Goal: Task Accomplishment & Management: Complete application form

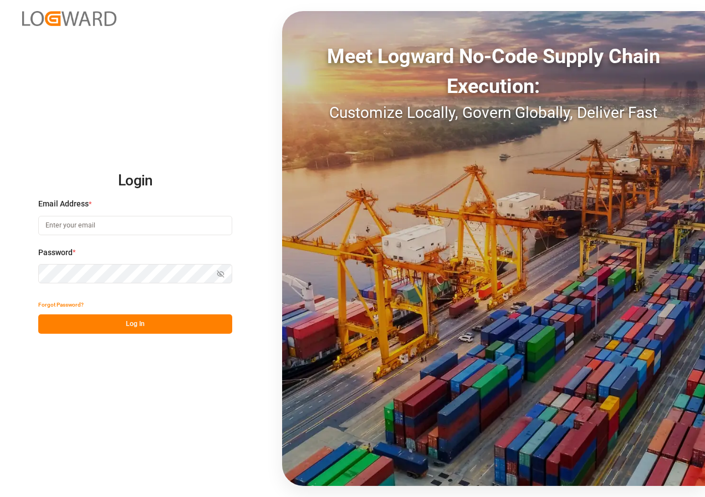
type input "[EMAIL_ADDRESS][DOMAIN_NAME]"
click at [132, 325] on button "Log In" at bounding box center [135, 324] width 194 height 19
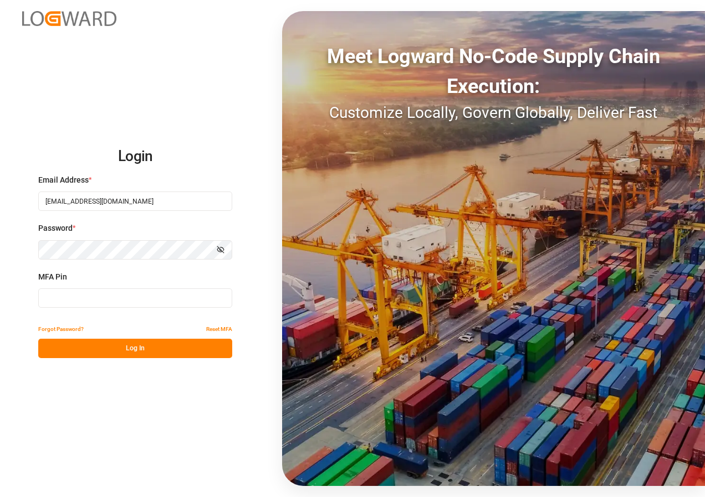
click at [130, 302] on input at bounding box center [135, 298] width 194 height 19
type input "421588"
click at [128, 349] on button "Log In" at bounding box center [135, 348] width 194 height 19
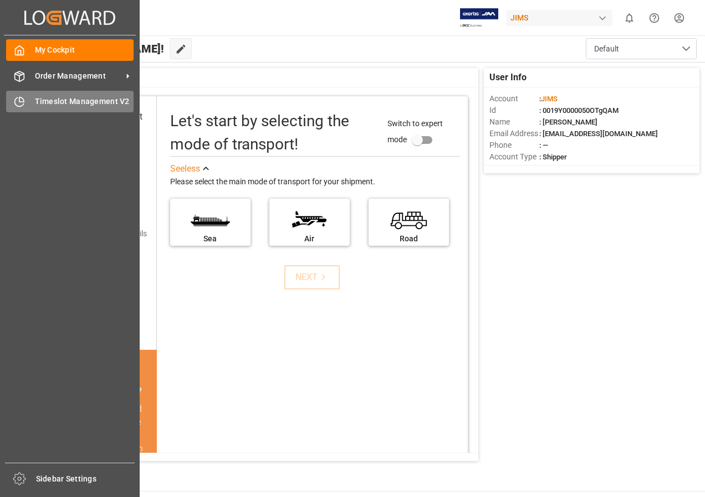
click at [59, 98] on span "Timeslot Management V2" at bounding box center [84, 102] width 99 height 12
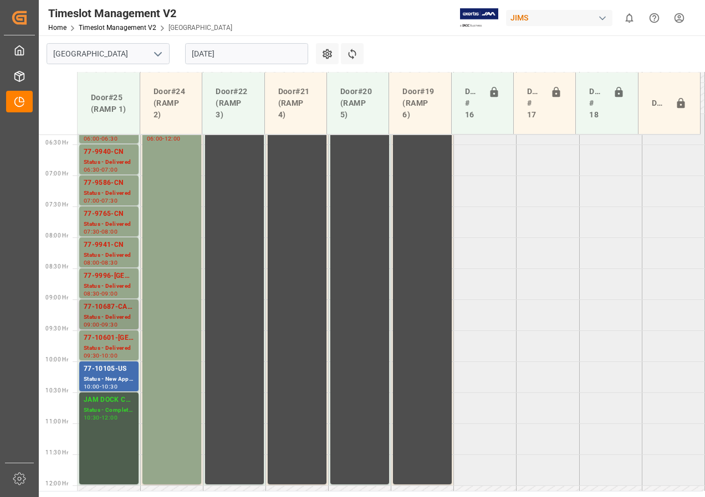
scroll to position [366, 0]
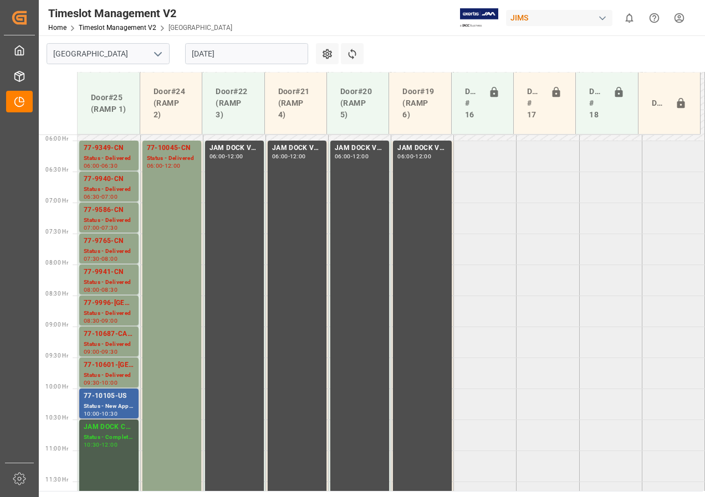
click at [105, 404] on div "Status - New Appointment" at bounding box center [109, 406] width 50 height 9
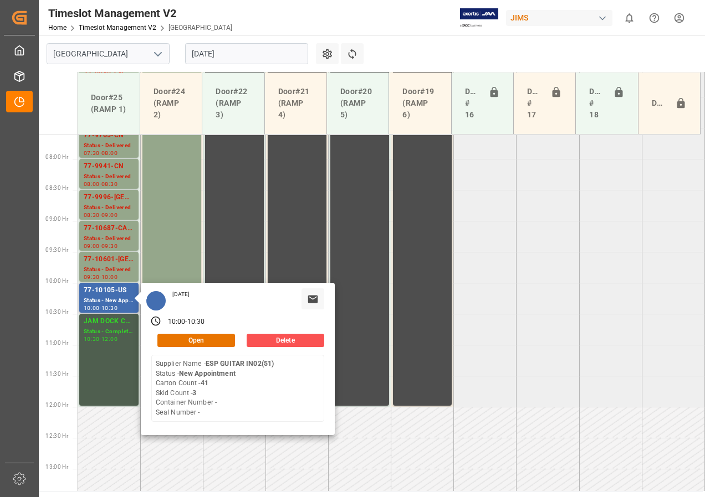
scroll to position [477, 0]
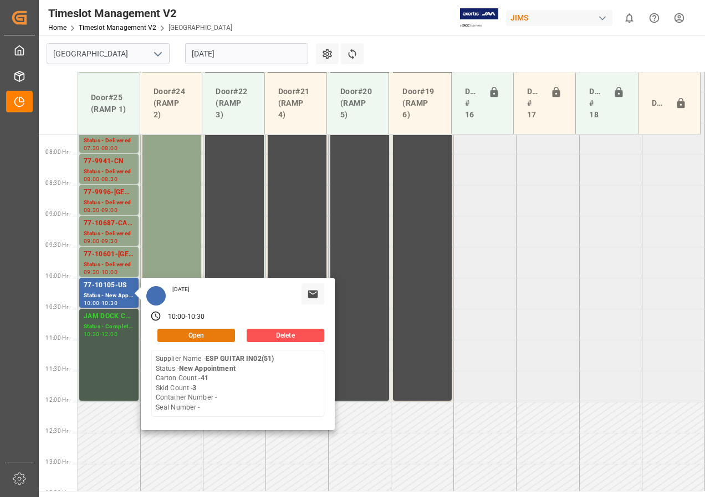
click at [174, 337] on button "Open" at bounding box center [196, 335] width 78 height 13
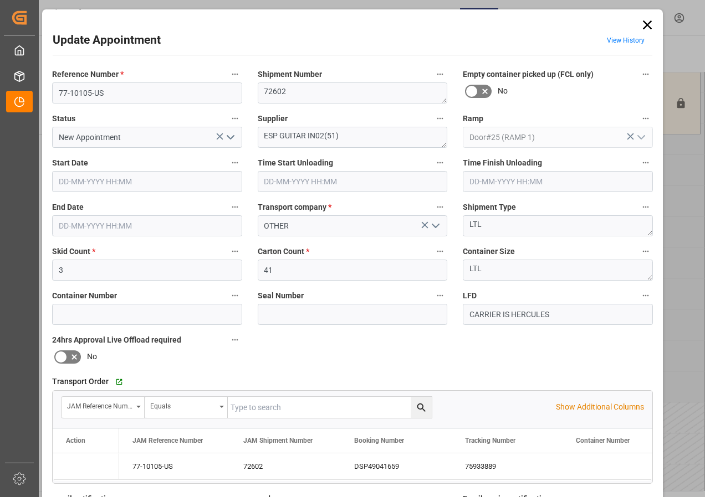
type input "[DATE] 10:00"
type input "[DATE] 10:30"
type input "[DATE] 17:29"
click at [647, 20] on icon at bounding box center [647, 25] width 16 height 16
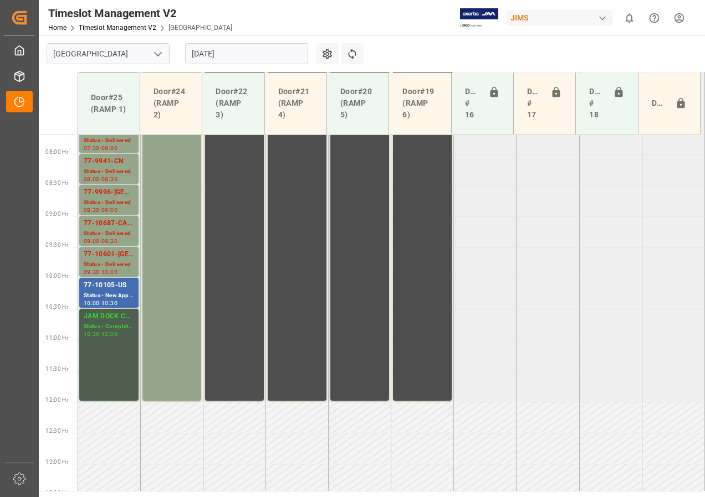
click at [213, 52] on input "[DATE]" at bounding box center [246, 53] width 123 height 21
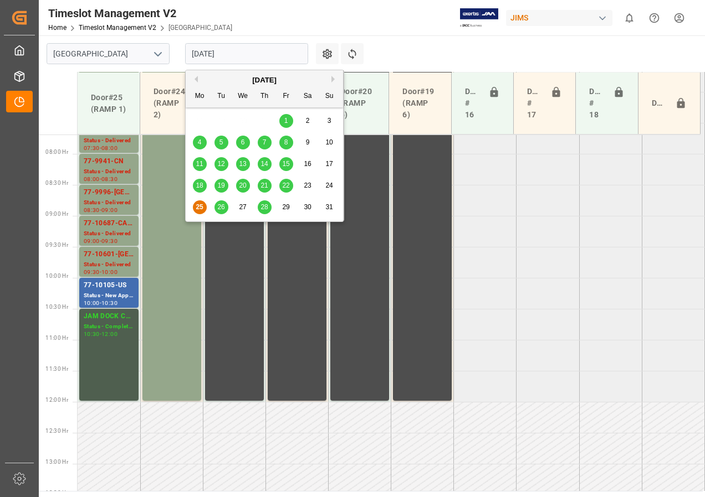
click at [217, 207] on div "26" at bounding box center [221, 207] width 14 height 13
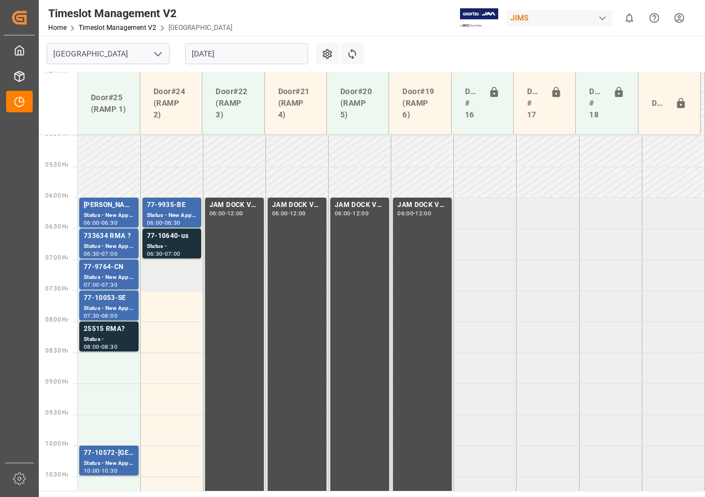
scroll to position [309, 0]
click at [182, 238] on div "77-10640-us" at bounding box center [172, 237] width 50 height 11
click at [173, 235] on div "77-10640-us" at bounding box center [172, 237] width 50 height 11
click at [98, 455] on div "77-10572-[GEOGRAPHIC_DATA]" at bounding box center [109, 454] width 50 height 11
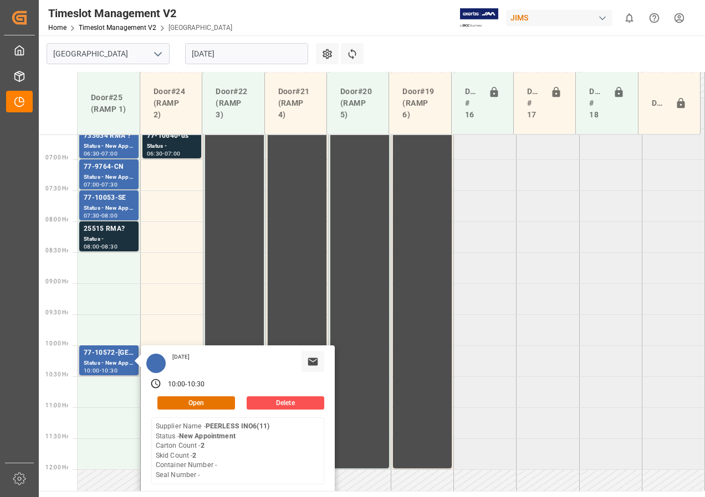
scroll to position [419, 0]
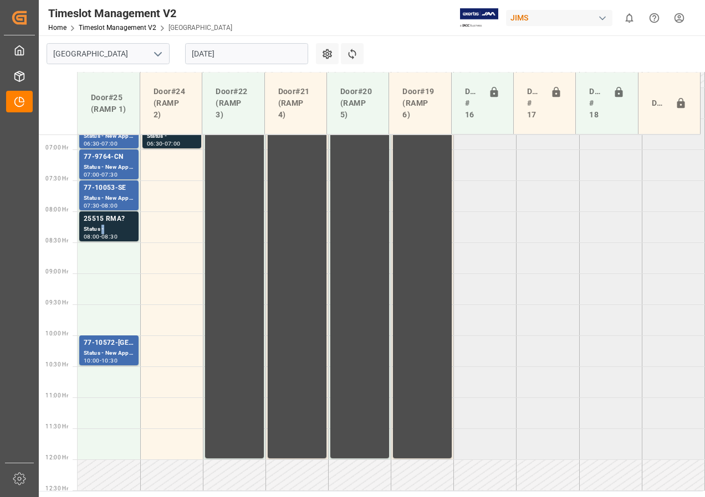
click at [104, 228] on div "Status -" at bounding box center [109, 229] width 50 height 9
click at [106, 198] on div "Status - New Appointment" at bounding box center [109, 198] width 50 height 9
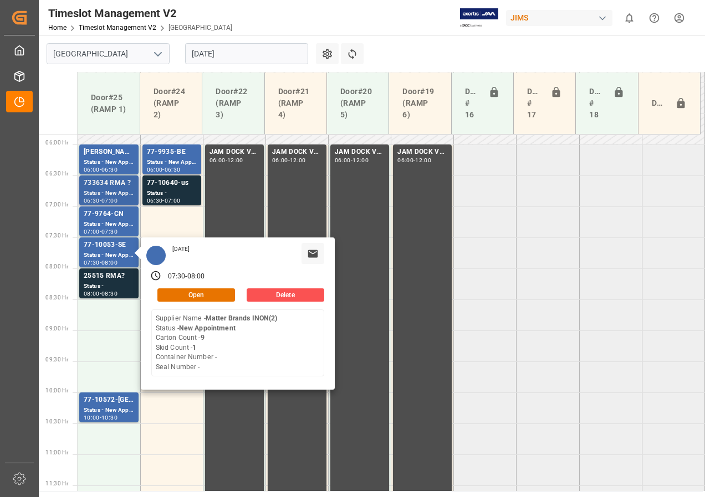
scroll to position [309, 0]
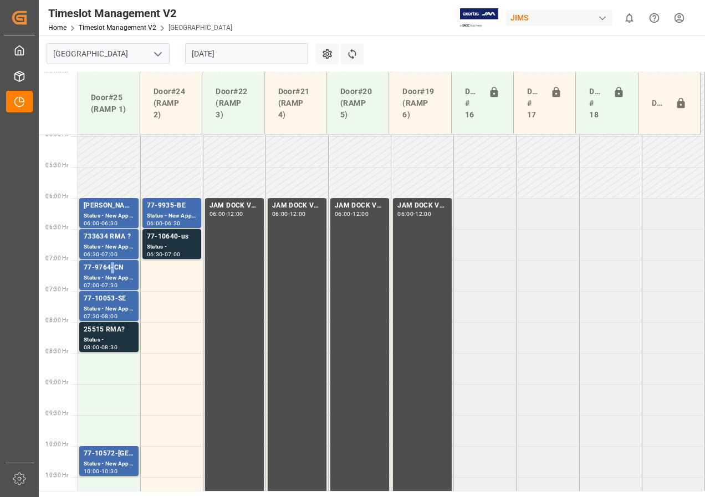
click at [109, 267] on div "77-9764-CN" at bounding box center [109, 268] width 50 height 11
click at [104, 246] on div "Status - New Appointment" at bounding box center [109, 247] width 50 height 9
click at [106, 218] on div "Status - New Appointment" at bounding box center [109, 216] width 50 height 9
click at [106, 462] on div "Status - New Appointment" at bounding box center [109, 464] width 50 height 9
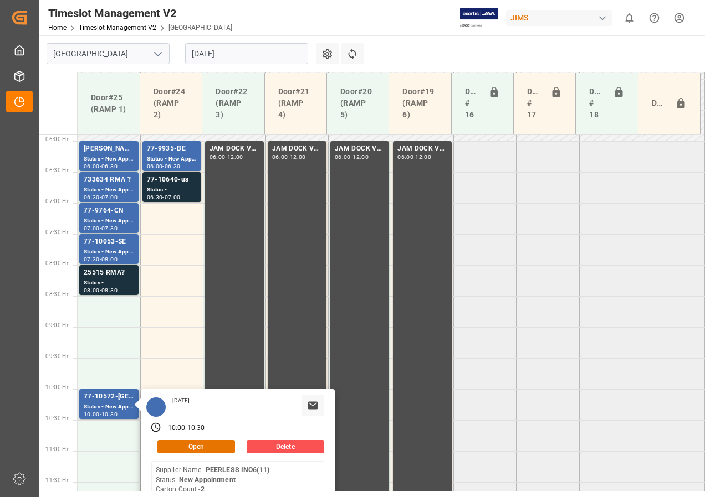
scroll to position [419, 0]
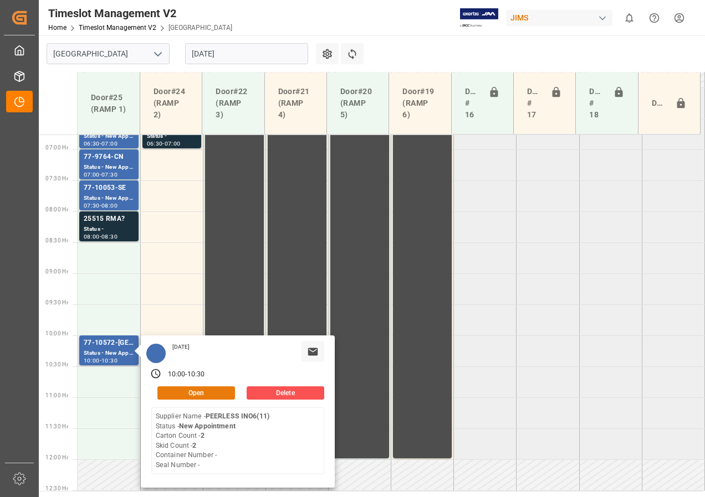
click at [220, 398] on button "Open" at bounding box center [196, 393] width 78 height 13
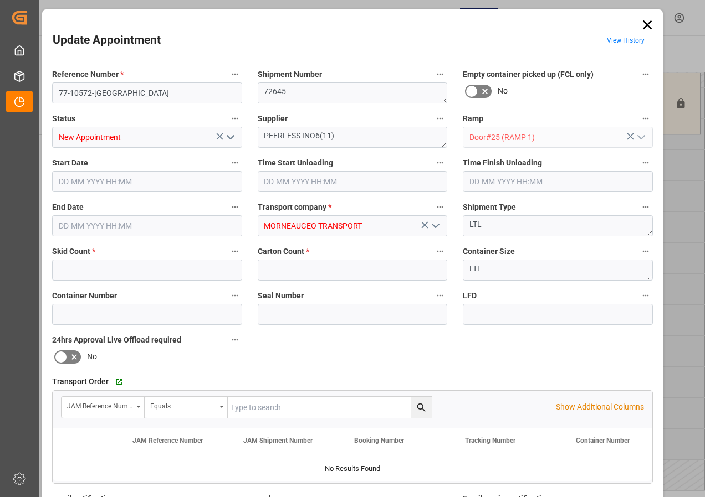
type input "2"
type input "[DATE] 10:00"
type input "[DATE] 10:30"
type input "[DATE] 14:32"
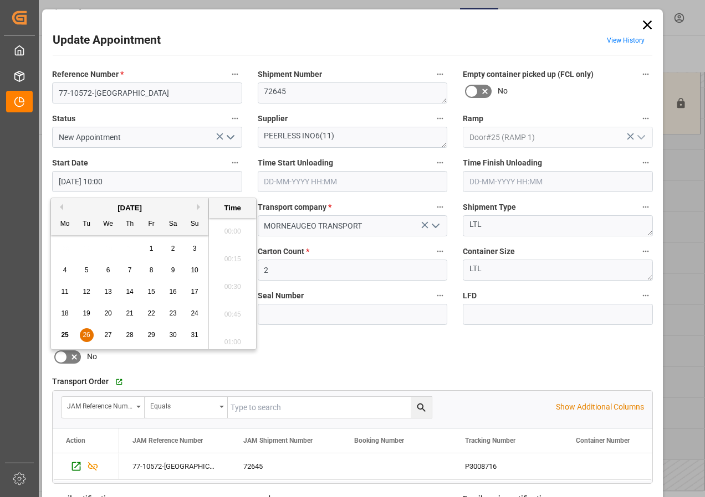
click at [121, 186] on input "[DATE] 10:00" at bounding box center [147, 181] width 190 height 21
click at [83, 333] on span "26" at bounding box center [86, 335] width 7 height 8
click at [233, 227] on li "08:30" at bounding box center [232, 228] width 47 height 28
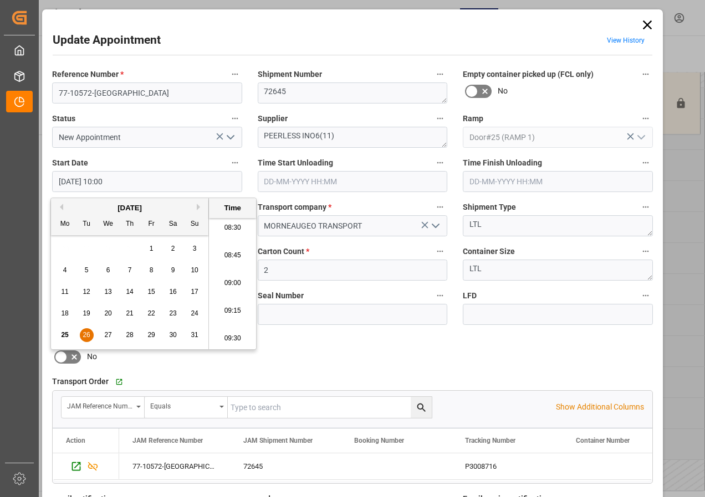
type input "[DATE] 08:30"
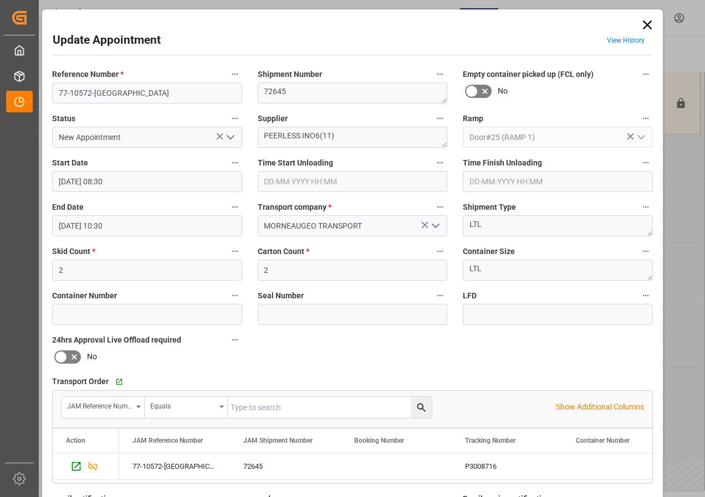
click at [84, 229] on input "[DATE] 10:30" at bounding box center [147, 225] width 190 height 21
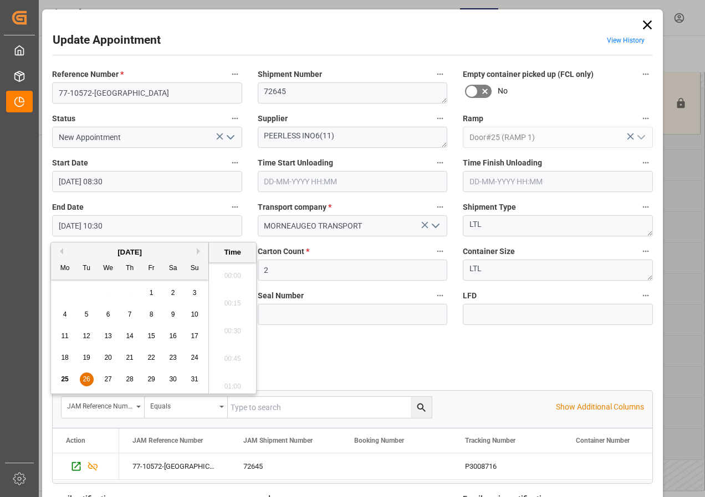
scroll to position [1112, 0]
click at [85, 377] on span "26" at bounding box center [86, 380] width 7 height 8
click at [231, 274] on li "09:00" at bounding box center [232, 273] width 47 height 28
type input "[DATE] 09:00"
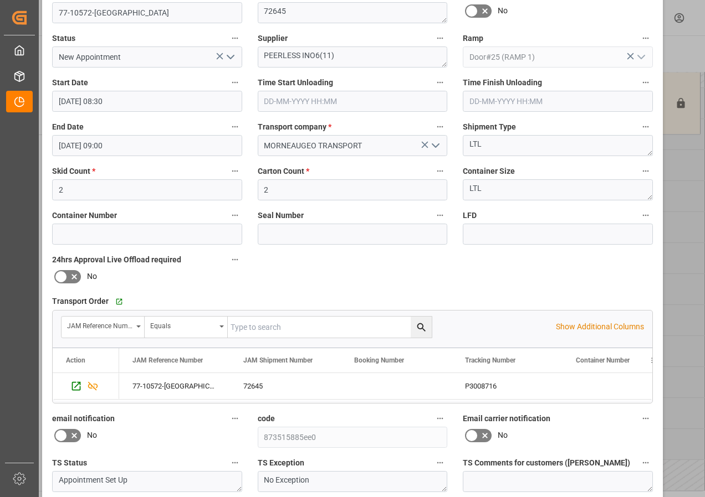
scroll to position [176, 0]
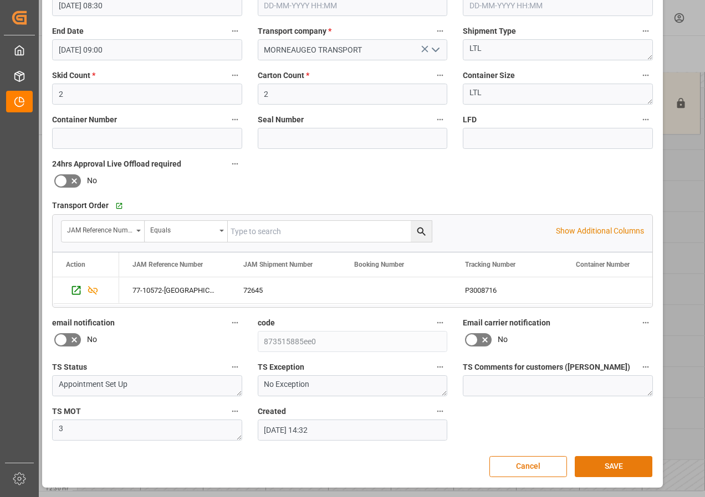
click at [615, 465] on button "SAVE" at bounding box center [613, 466] width 78 height 21
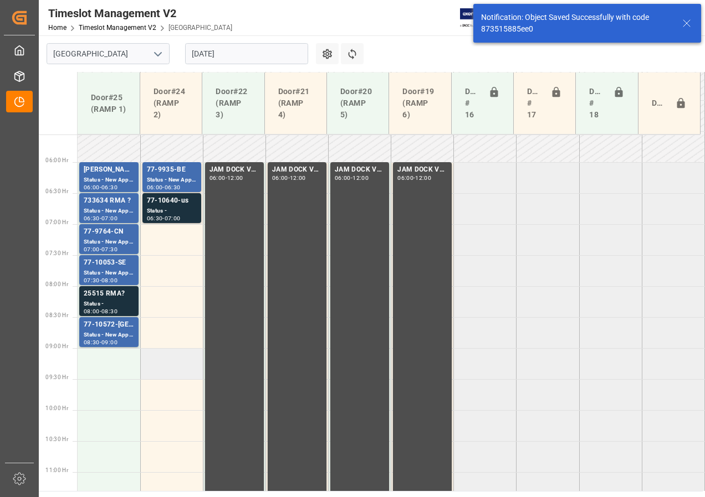
scroll to position [340, 0]
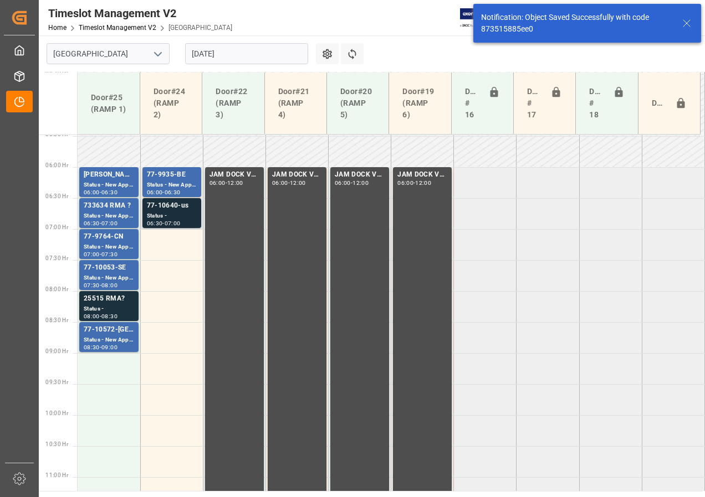
click at [169, 217] on div "Status -" at bounding box center [172, 216] width 50 height 9
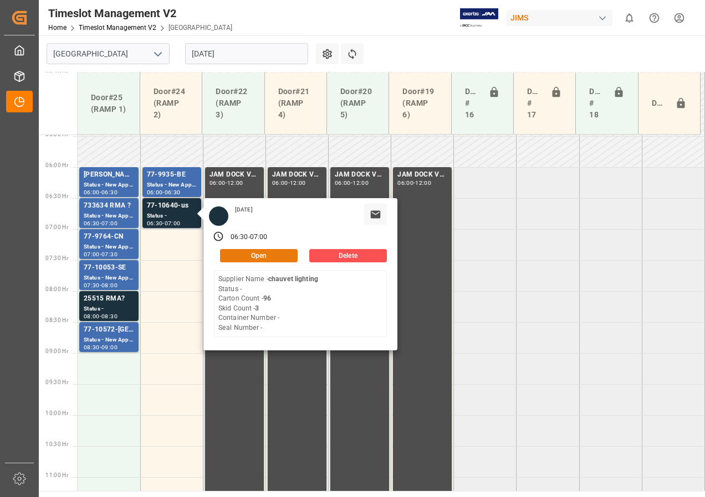
click at [243, 253] on button "Open" at bounding box center [259, 255] width 78 height 13
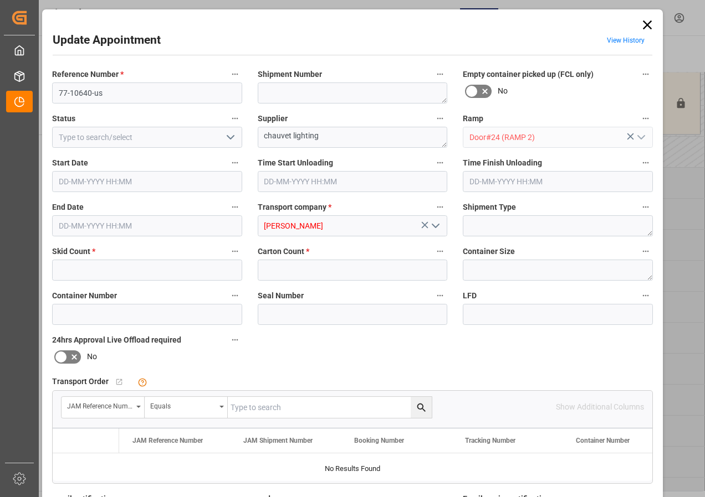
type input "3"
type input "96"
type input "[DATE] 06:30"
type input "[DATE] 07:00"
type input "[DATE] 16:01"
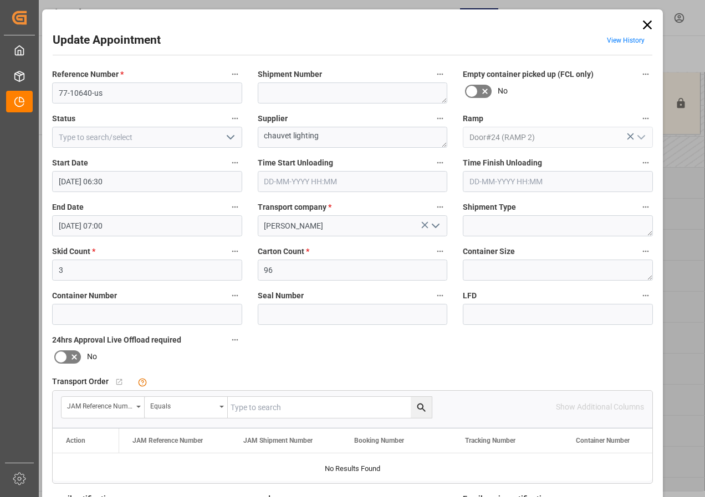
click at [251, 408] on input "text" at bounding box center [330, 407] width 204 height 21
type input "77-10640-us"
click at [416, 408] on icon "search button" at bounding box center [421, 408] width 12 height 12
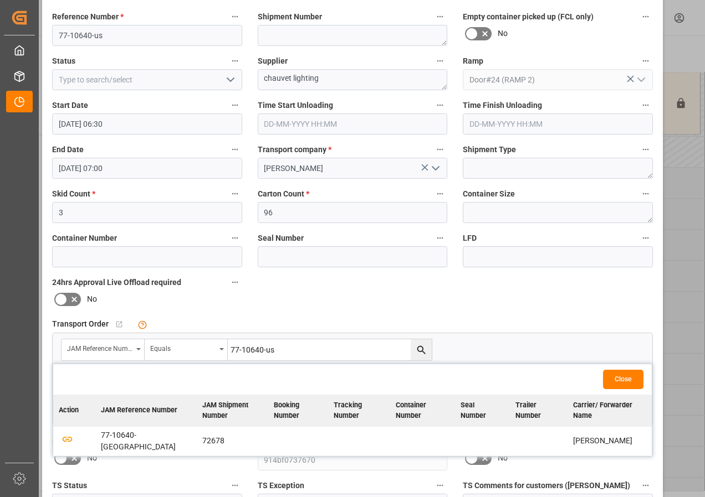
scroll to position [111, 0]
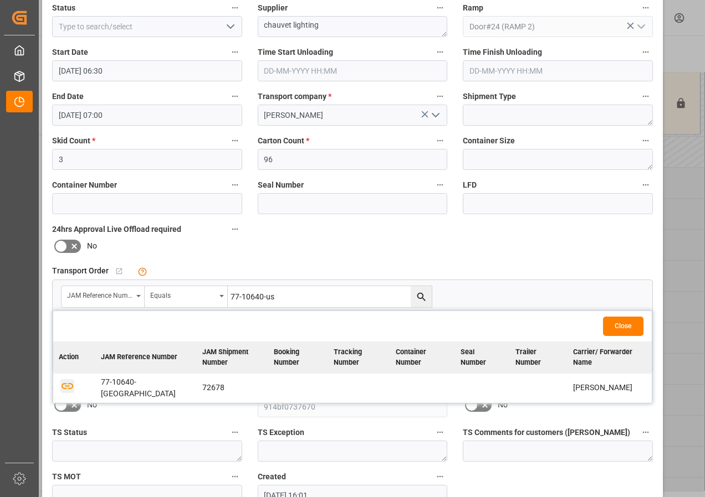
click at [63, 379] on icon "button" at bounding box center [67, 386] width 14 height 14
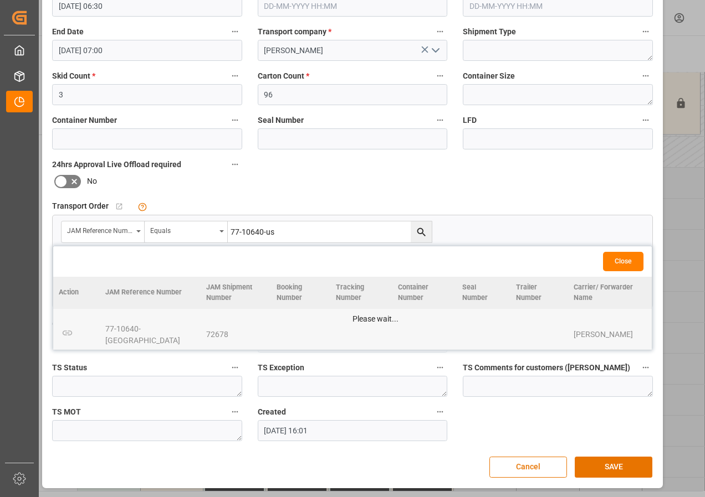
scroll to position [176, 0]
click at [611, 466] on button "SAVE" at bounding box center [613, 466] width 78 height 21
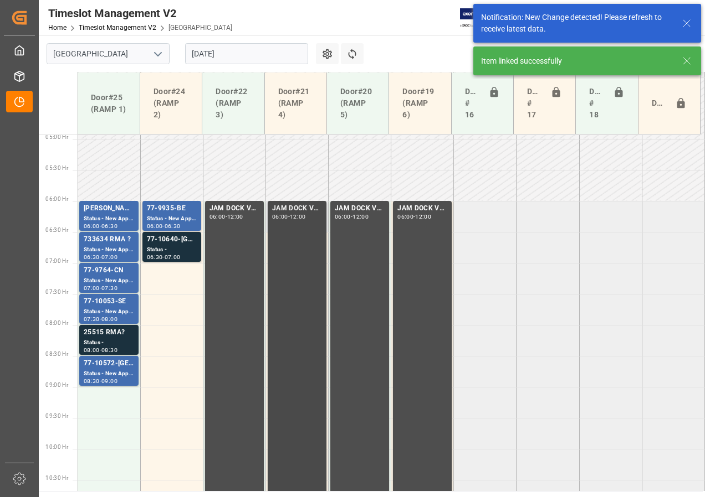
scroll to position [326, 0]
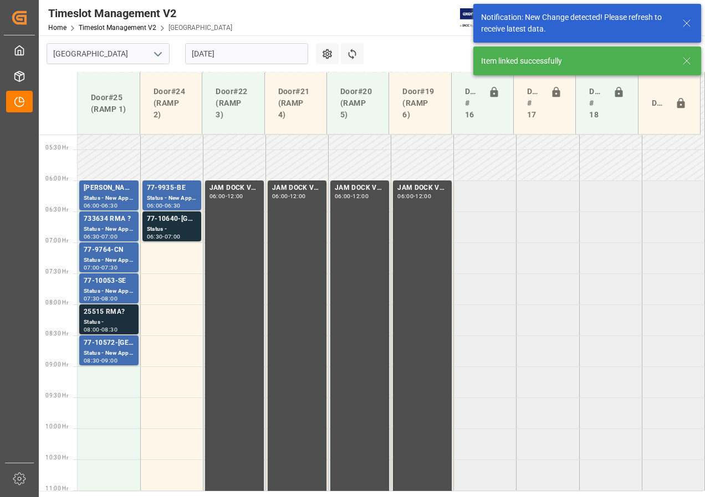
click at [114, 320] on div "Status -" at bounding box center [109, 322] width 50 height 9
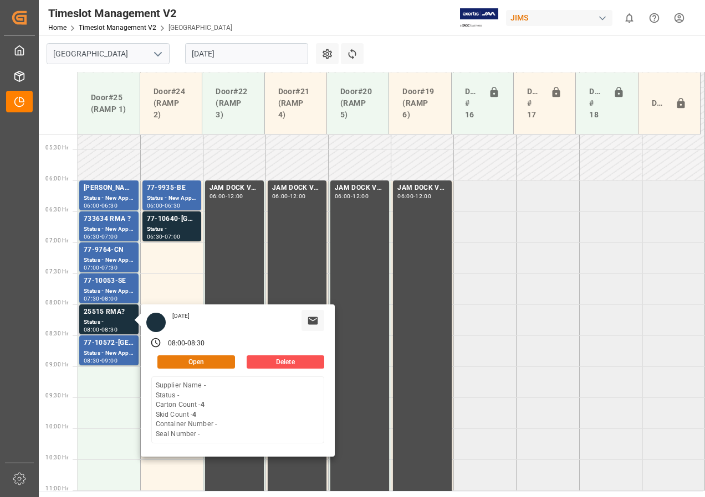
click at [177, 361] on button "Open" at bounding box center [196, 362] width 78 height 13
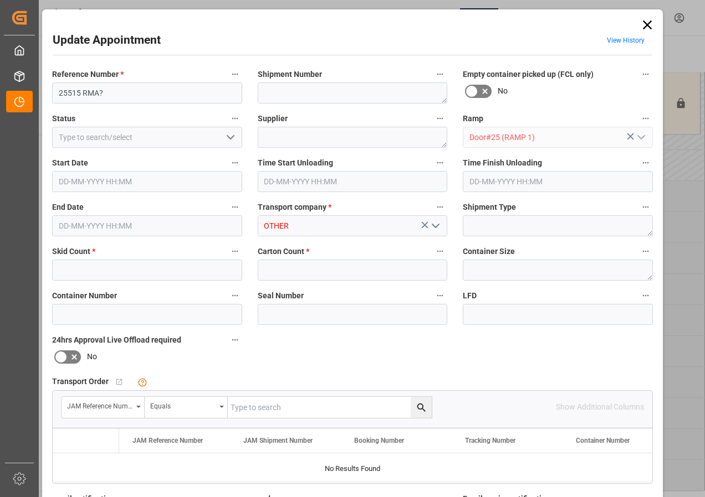
type input "4"
type input "[DATE] 08:00"
type input "[DATE] 08:30"
type input "[DATE] 18:55"
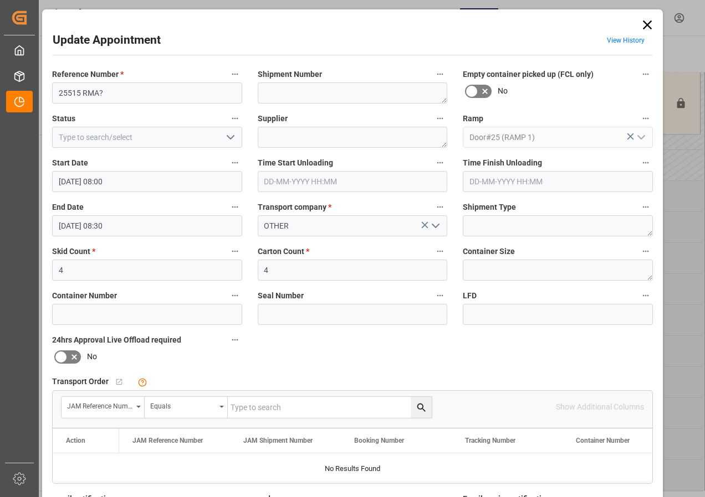
click at [229, 138] on icon "open menu" at bounding box center [230, 137] width 13 height 13
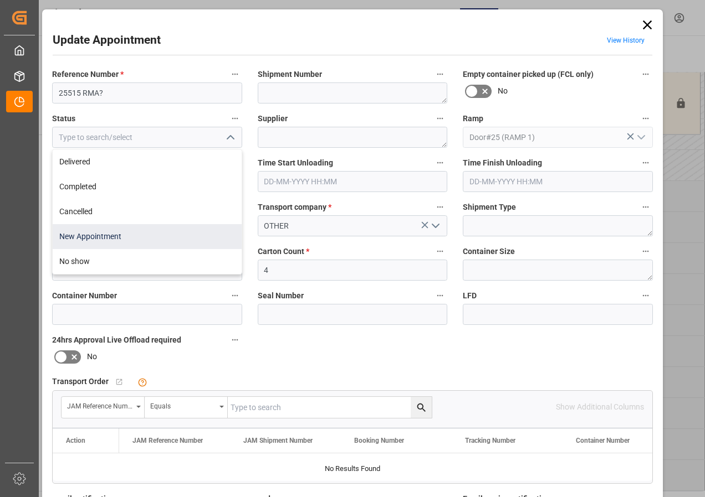
click at [101, 238] on div "New Appointment" at bounding box center [147, 236] width 189 height 25
type input "New Appointment"
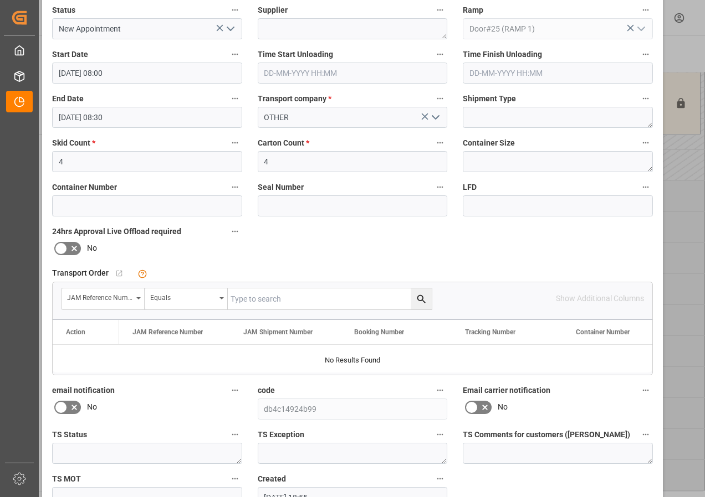
scroll to position [166, 0]
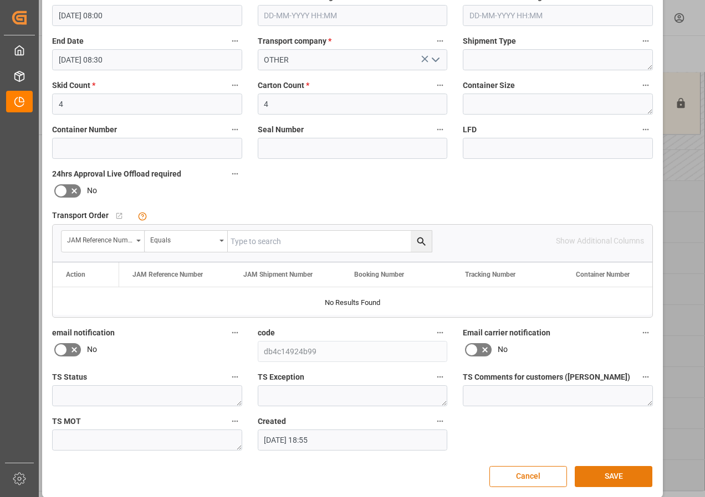
click at [611, 477] on button "SAVE" at bounding box center [613, 476] width 78 height 21
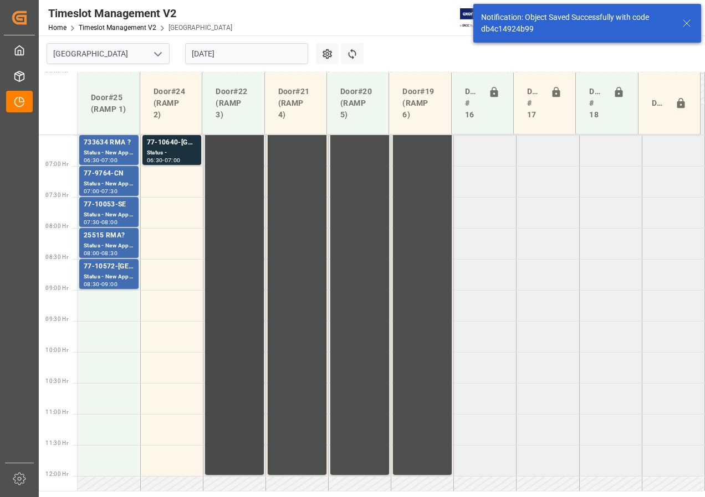
scroll to position [340, 0]
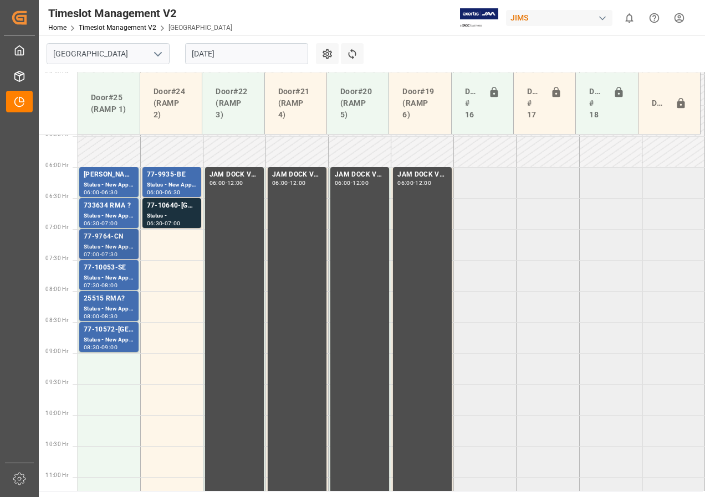
click at [111, 239] on div "77-9764-CN" at bounding box center [109, 237] width 50 height 11
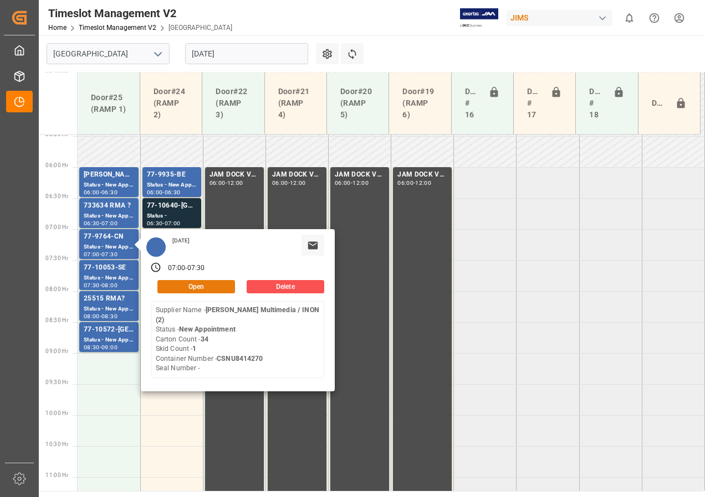
click at [166, 284] on button "Open" at bounding box center [196, 286] width 78 height 13
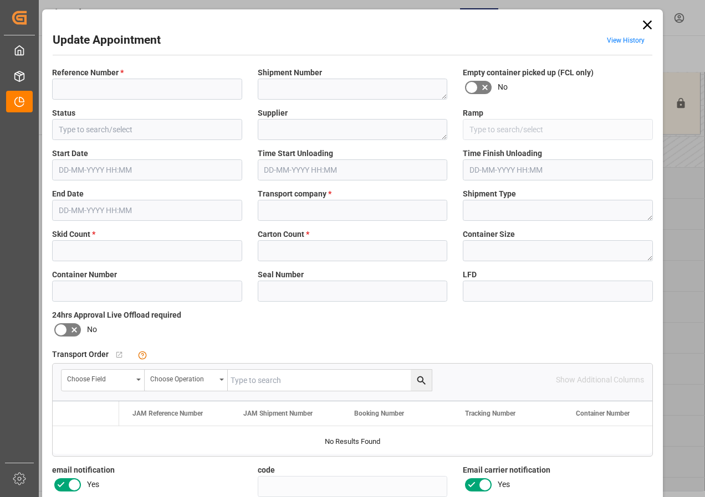
type input "77-9764-CN"
type textarea "72270"
type input "New Appointment"
type textarea "[PERSON_NAME] Multimedia / INON (2)"
type input "Door#25 (RAMP 1)"
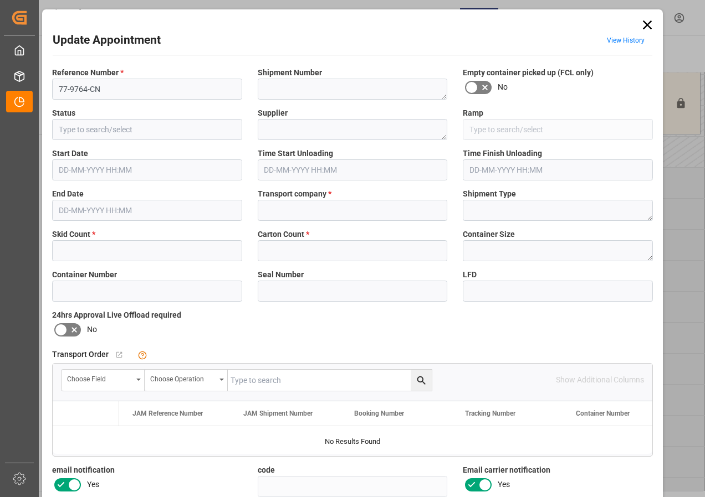
type input "SHULTRANS / SHULTERM"
type textarea "LCL"
type input "CSNU8414270"
type input "cb7231efd35f"
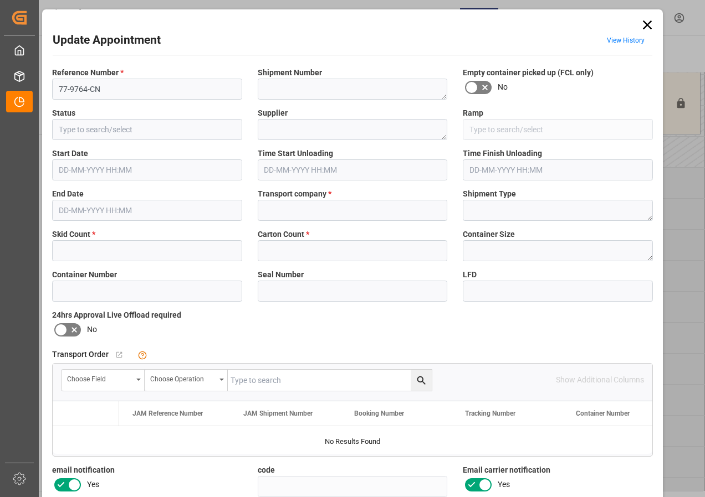
type textarea "Appointment Set Up"
type textarea "No Exception"
type textarea "MULTIMEDIA HOLIDAY 2025"
type textarea "1"
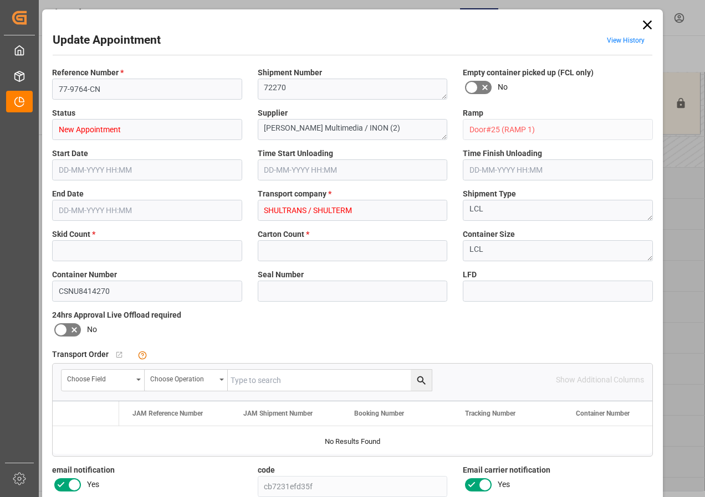
type input "1"
type input "34"
type input "[DATE] 07:00"
type input "[DATE] 07:30"
type input "[DATE] 13:34"
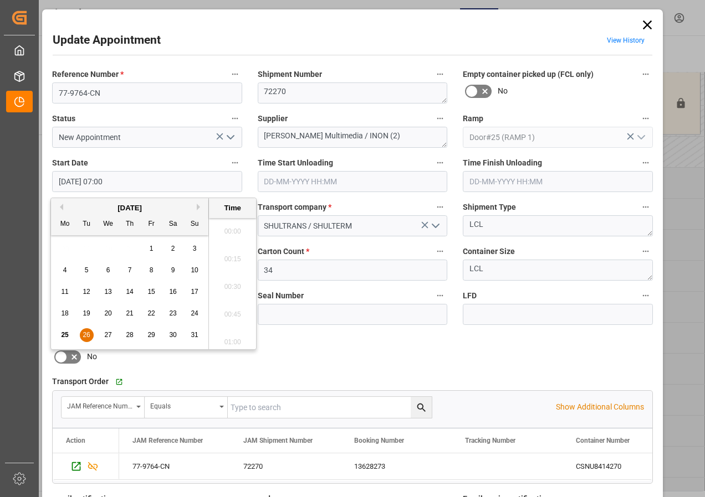
click at [89, 179] on input "[DATE] 07:00" at bounding box center [147, 181] width 190 height 21
click at [86, 332] on span "26" at bounding box center [86, 335] width 7 height 8
drag, startPoint x: 235, startPoint y: 333, endPoint x: 201, endPoint y: 315, distance: 38.4
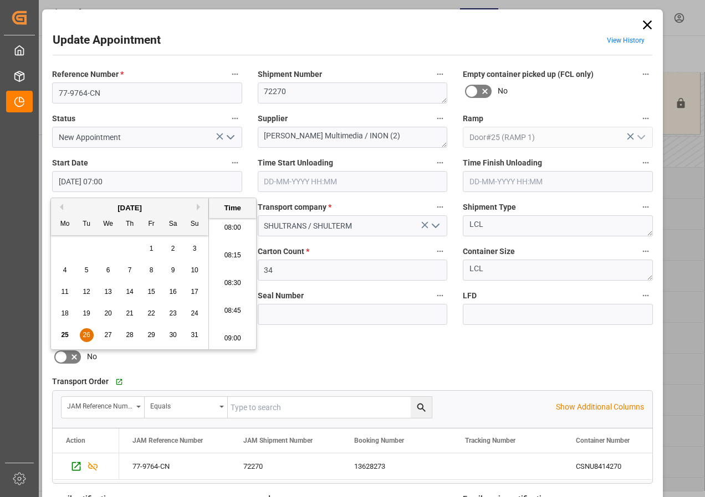
click at [234, 334] on li "09:00" at bounding box center [232, 339] width 47 height 28
type input "[DATE] 09:00"
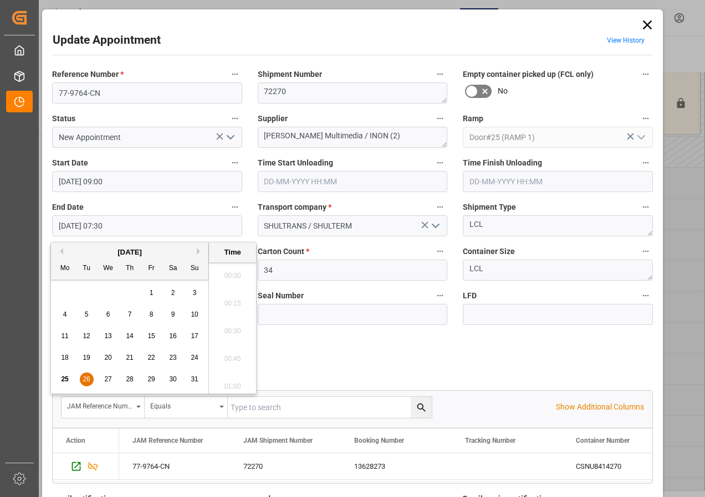
click at [55, 224] on input "[DATE] 07:30" at bounding box center [147, 225] width 190 height 21
click at [86, 377] on span "26" at bounding box center [86, 380] width 7 height 8
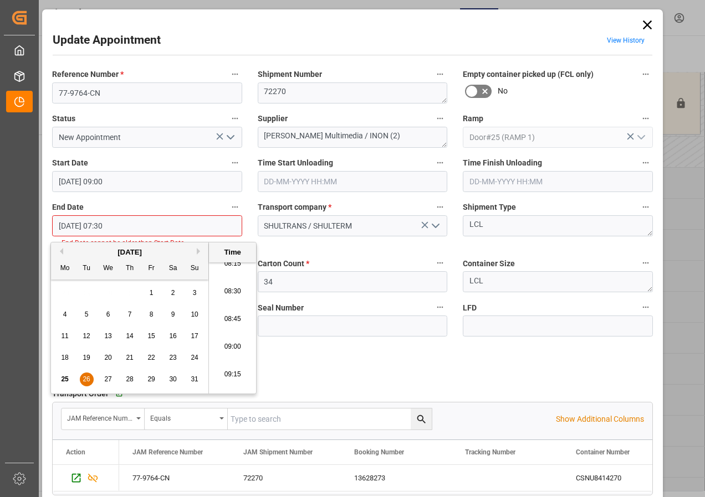
scroll to position [945, 0]
click at [232, 378] on li "09:30" at bounding box center [232, 383] width 47 height 28
type input "[DATE] 09:30"
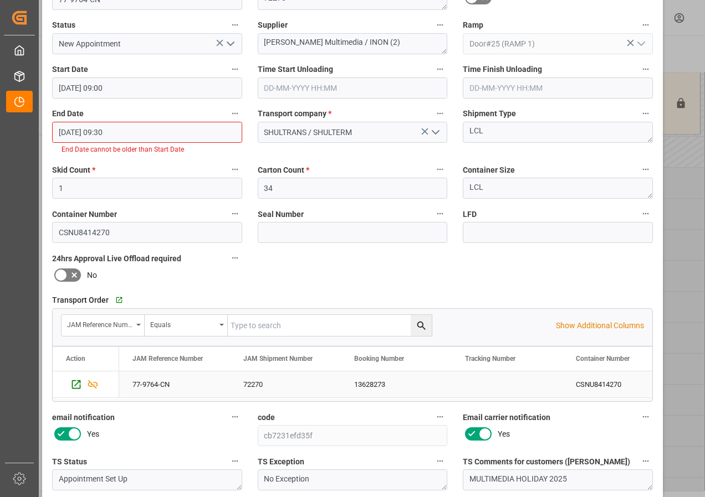
scroll to position [188, 0]
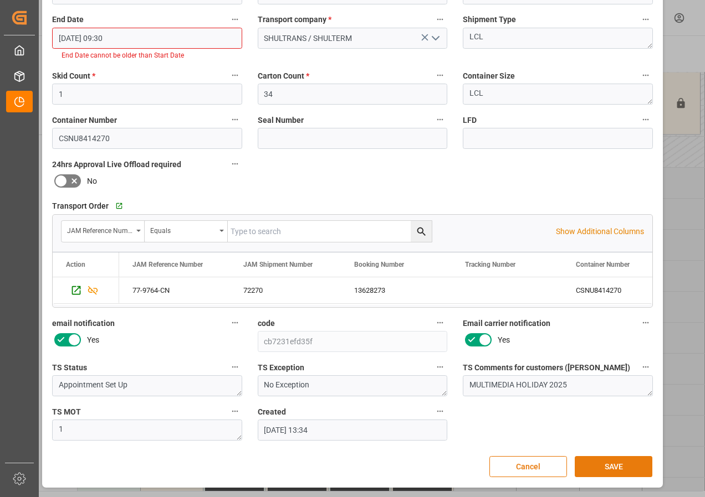
click at [599, 460] on button "SAVE" at bounding box center [613, 466] width 78 height 21
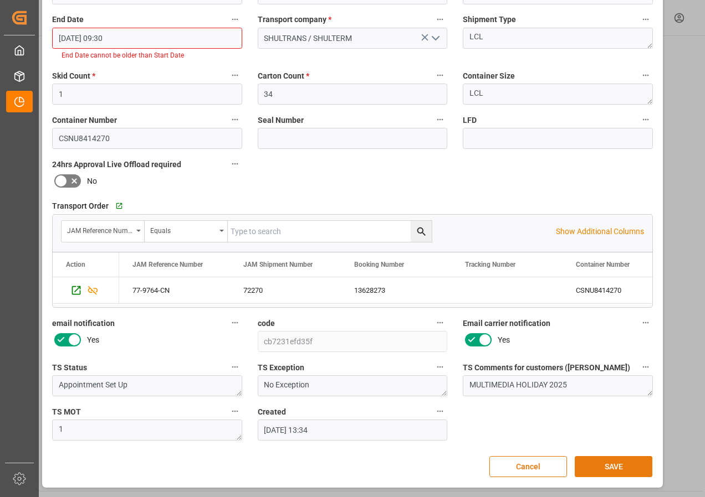
click at [603, 461] on button "SAVE" at bounding box center [613, 466] width 78 height 21
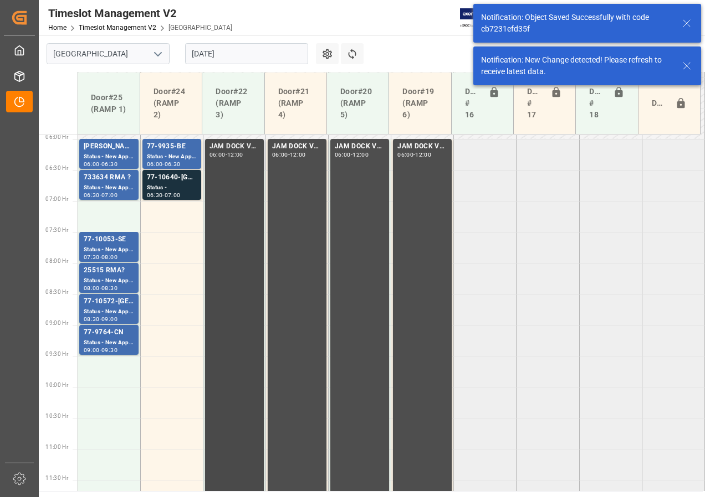
scroll to position [388, 0]
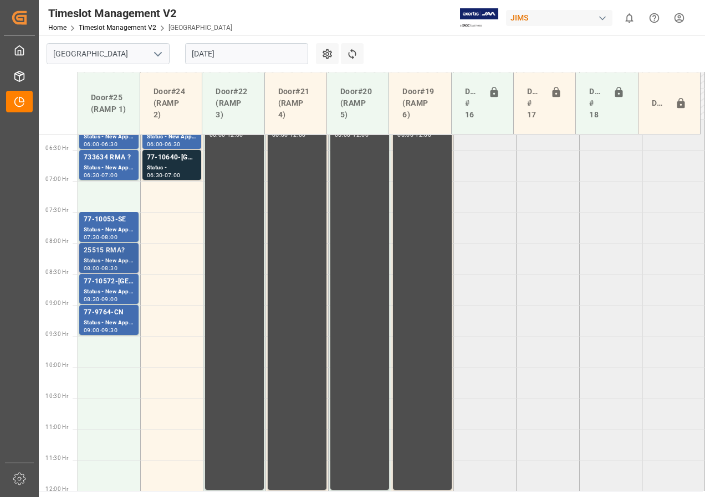
click at [97, 254] on div "25515 RMA?" at bounding box center [109, 250] width 50 height 11
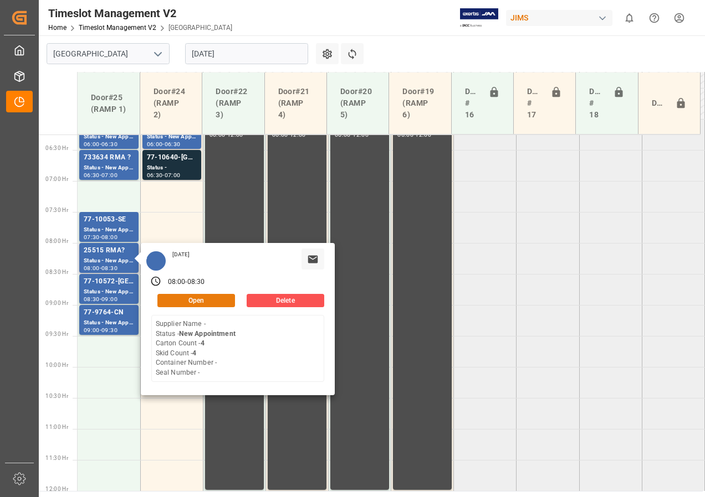
click at [183, 298] on button "Open" at bounding box center [196, 300] width 78 height 13
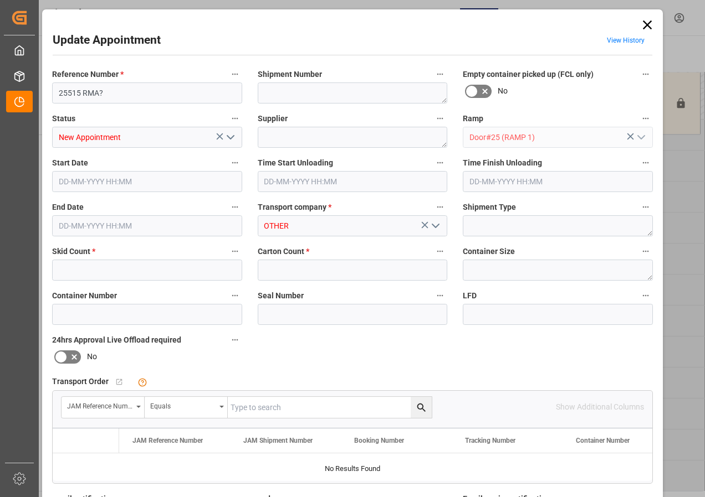
type input "4"
type input "[DATE] 08:00"
type input "[DATE] 08:30"
type input "[DATE] 18:55"
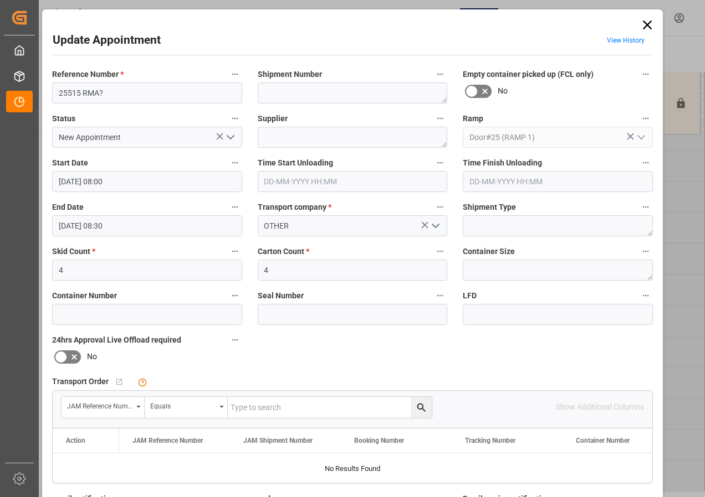
click at [61, 179] on input "[DATE] 08:00" at bounding box center [147, 181] width 190 height 21
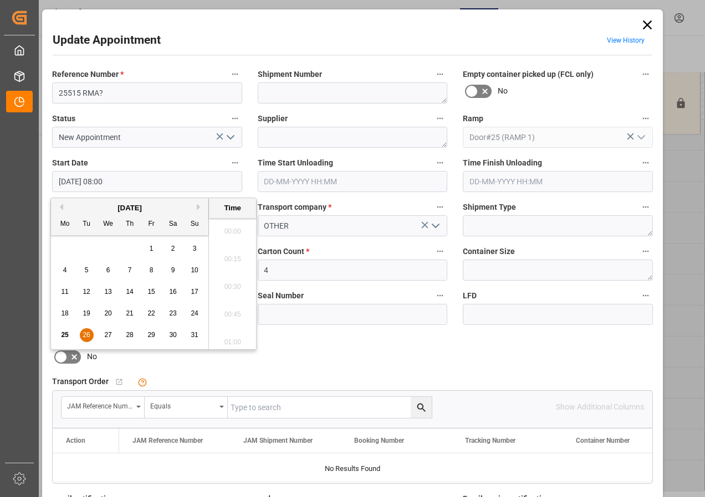
scroll to position [835, 0]
click at [85, 334] on span "26" at bounding box center [86, 335] width 7 height 8
click at [227, 228] on li "07:00" at bounding box center [232, 228] width 47 height 28
type input "[DATE] 07:00"
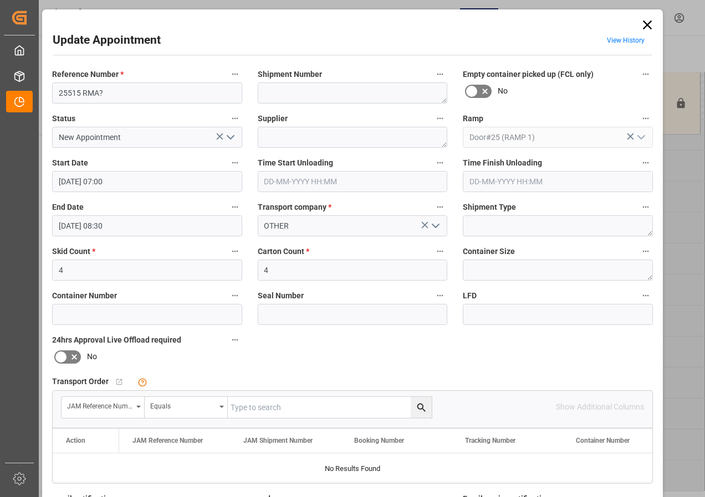
click at [68, 227] on input "[DATE] 08:30" at bounding box center [147, 225] width 190 height 21
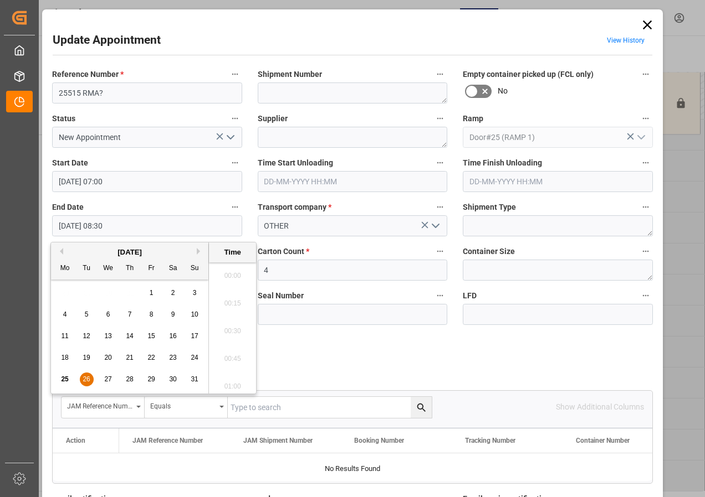
scroll to position [890, 0]
click at [86, 379] on span "26" at bounding box center [86, 380] width 7 height 8
drag, startPoint x: 232, startPoint y: 325, endPoint x: 254, endPoint y: 359, distance: 40.1
click at [231, 326] on li "07:30" at bounding box center [232, 328] width 47 height 28
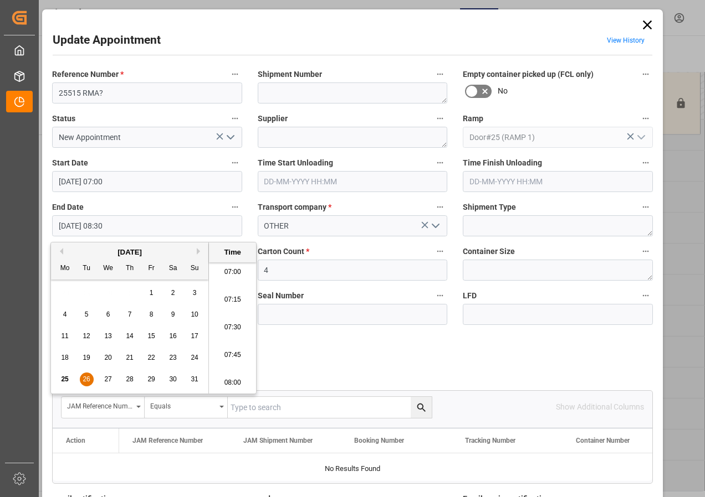
type input "[DATE] 07:30"
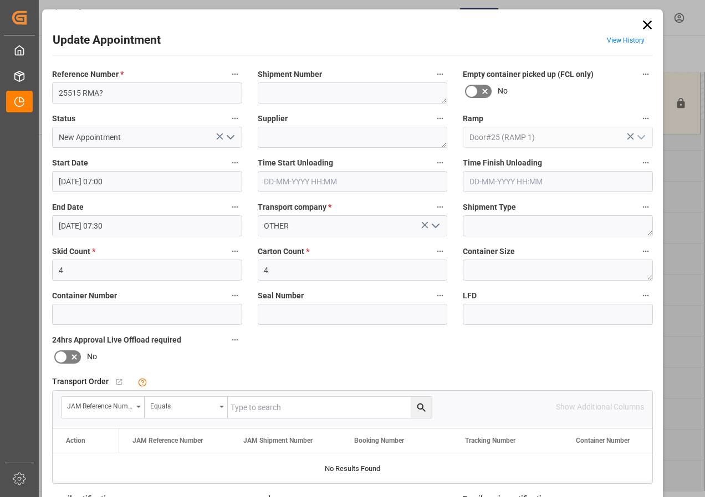
scroll to position [176, 0]
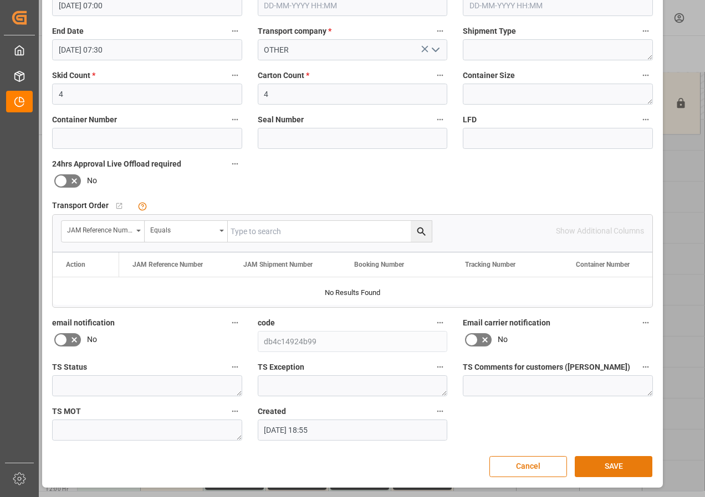
click at [593, 465] on button "SAVE" at bounding box center [613, 466] width 78 height 21
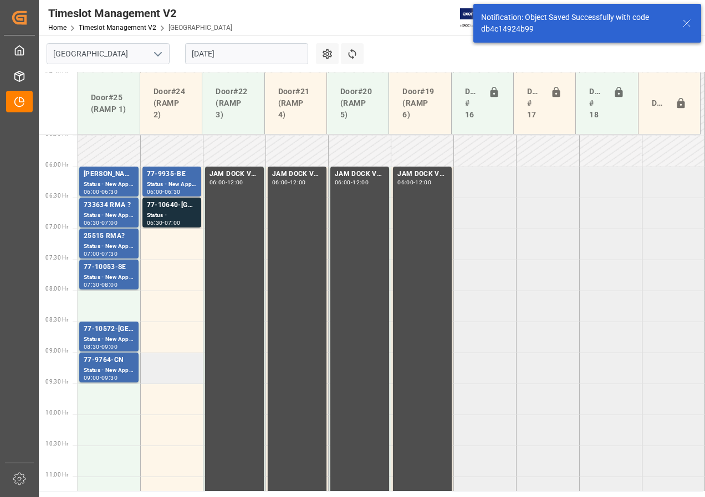
scroll to position [388, 0]
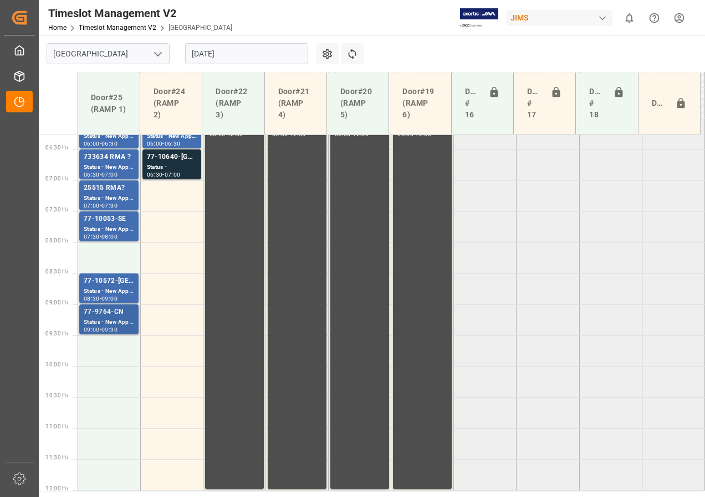
click at [110, 320] on div "Status - New Appointment" at bounding box center [109, 322] width 50 height 9
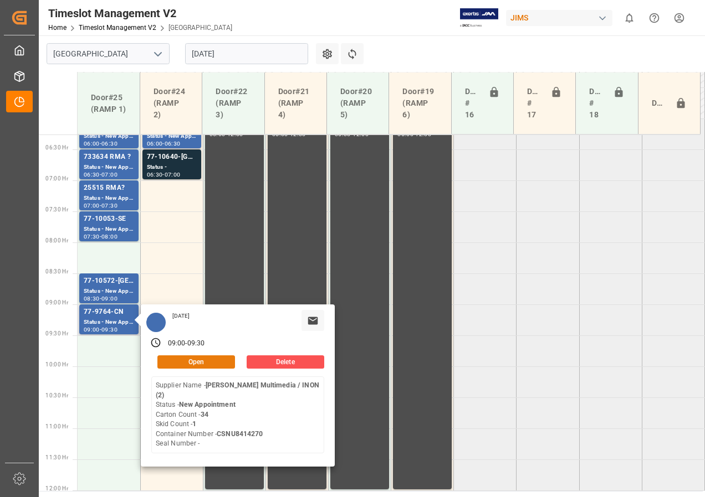
click at [179, 367] on button "Open" at bounding box center [196, 362] width 78 height 13
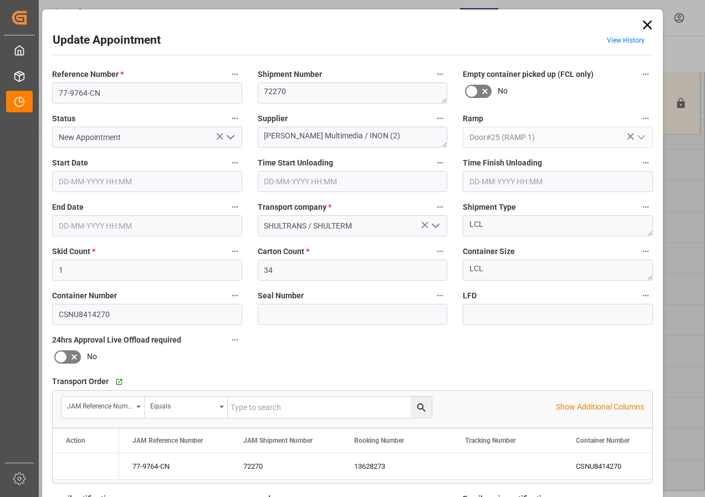
type input "[DATE] 09:00"
type input "[DATE] 09:30"
type input "[DATE] 13:34"
click at [81, 181] on input "[DATE] 09:00" at bounding box center [147, 181] width 190 height 21
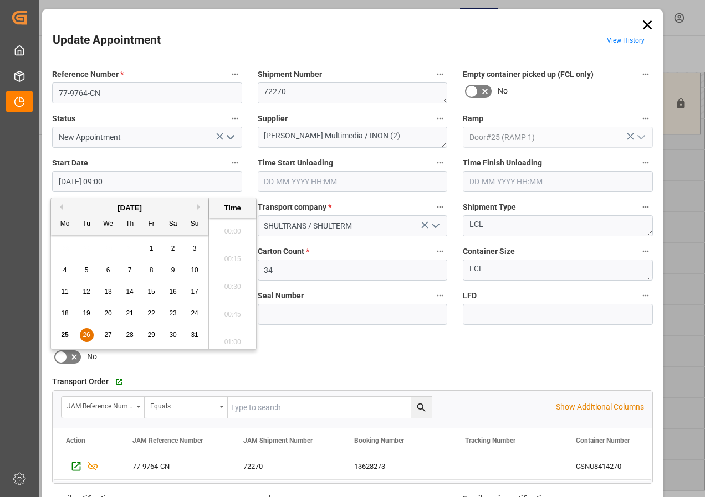
scroll to position [945, 0]
click at [85, 333] on span "26" at bounding box center [86, 335] width 7 height 8
click at [233, 282] on li "08:00" at bounding box center [232, 284] width 47 height 28
type input "[DATE] 08:00"
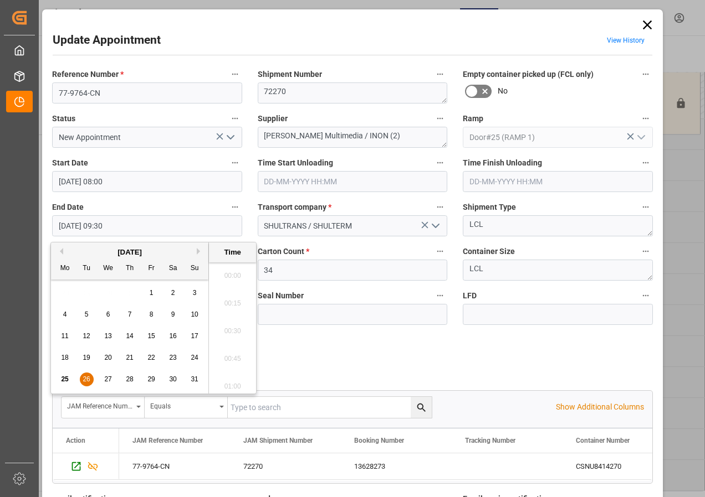
click at [73, 225] on input "[DATE] 09:30" at bounding box center [147, 225] width 190 height 21
click at [83, 376] on span "26" at bounding box center [86, 380] width 7 height 8
click at [237, 274] on li "08:30" at bounding box center [232, 273] width 47 height 28
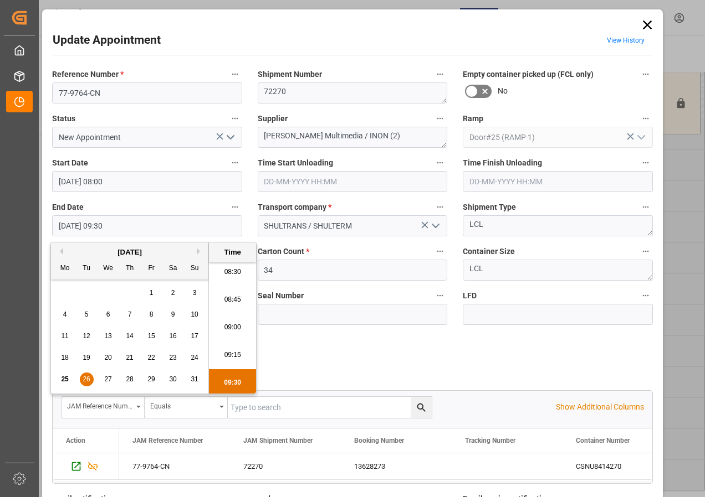
type input "[DATE] 08:30"
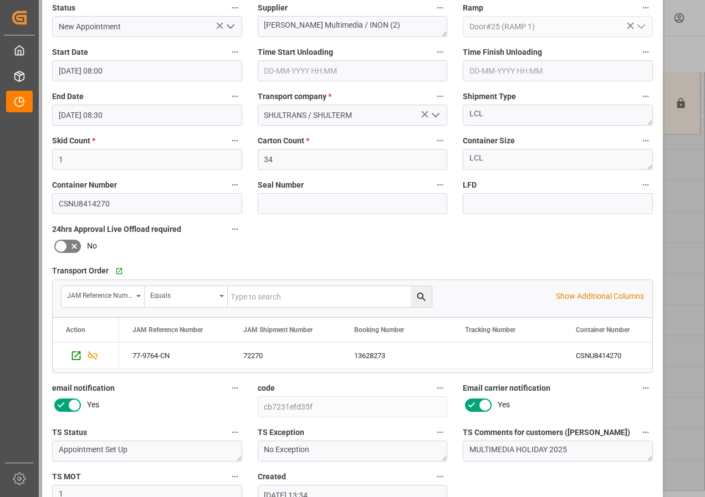
scroll to position [176, 0]
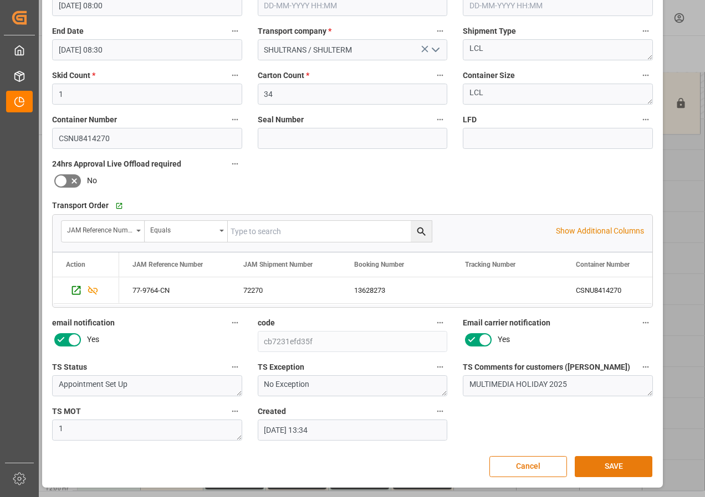
click at [607, 465] on button "SAVE" at bounding box center [613, 466] width 78 height 21
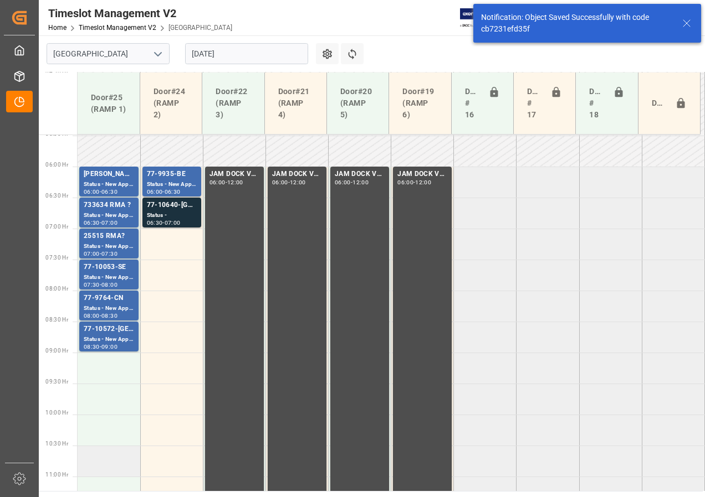
scroll to position [340, 0]
click at [173, 209] on div "77-10640-[GEOGRAPHIC_DATA]" at bounding box center [172, 206] width 50 height 11
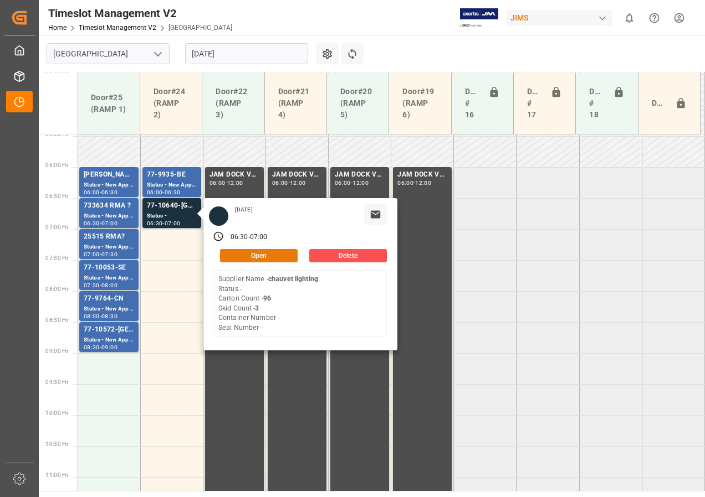
click at [247, 255] on button "Open" at bounding box center [259, 255] width 78 height 13
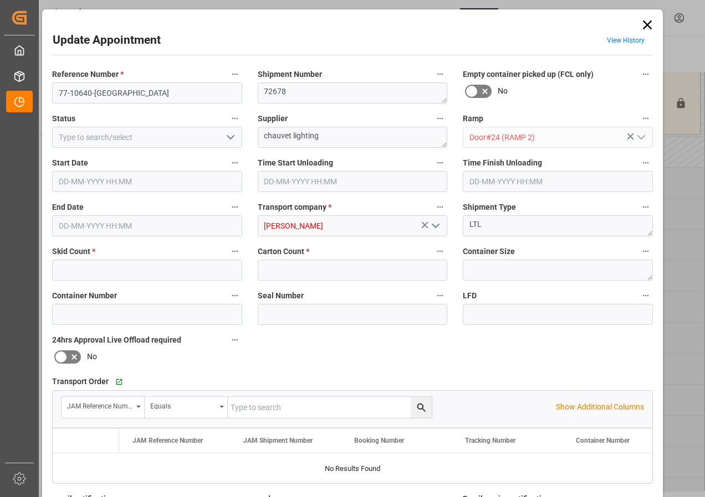
type input "3"
type input "96"
type input "[DATE] 06:30"
type input "[DATE] 07:00"
type input "[DATE] 16:01"
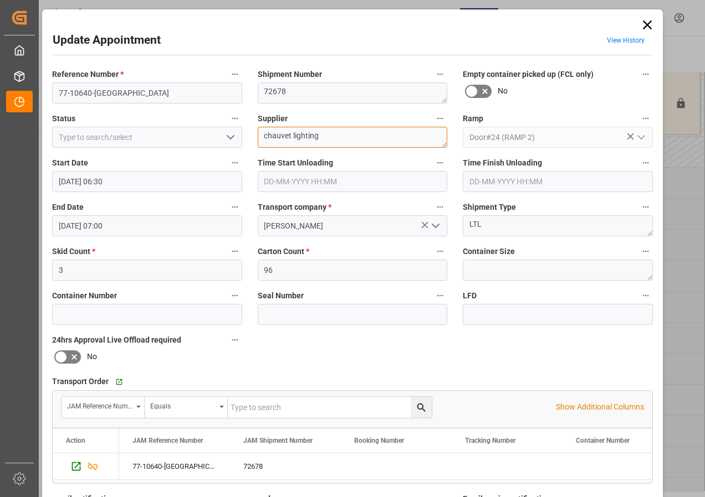
drag, startPoint x: 263, startPoint y: 137, endPoint x: 361, endPoint y: 135, distance: 98.6
click at [361, 135] on textarea "chauvet lighting" at bounding box center [353, 137] width 190 height 21
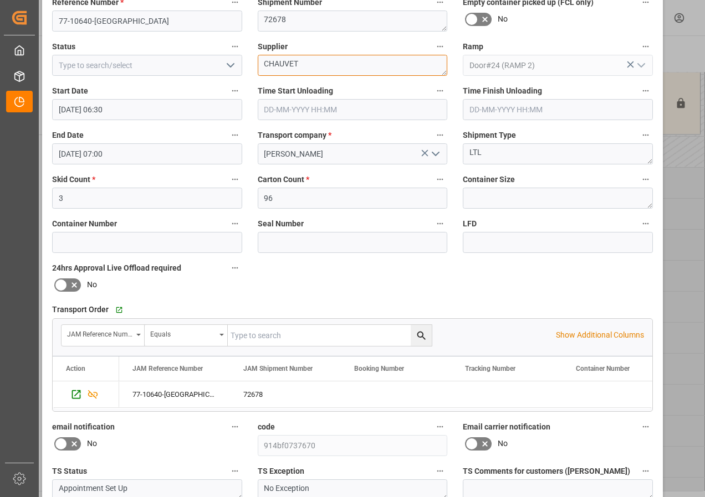
scroll to position [176, 0]
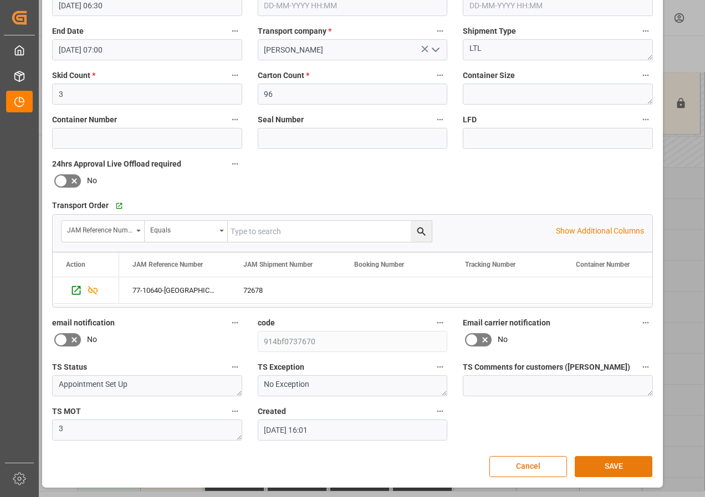
type textarea "CHAUVET"
click at [607, 465] on button "SAVE" at bounding box center [613, 466] width 78 height 21
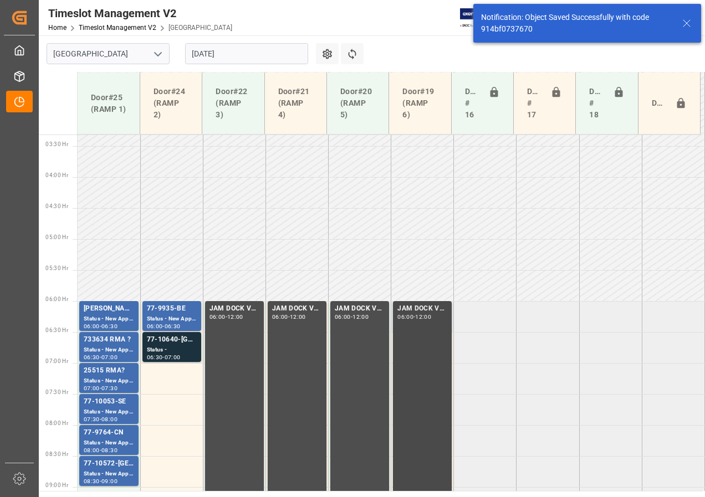
scroll to position [326, 0]
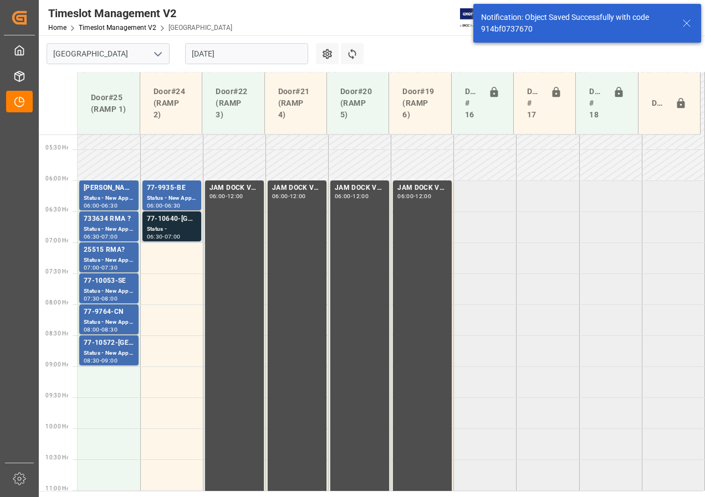
click at [177, 223] on div "77-10640-[GEOGRAPHIC_DATA]" at bounding box center [172, 219] width 50 height 11
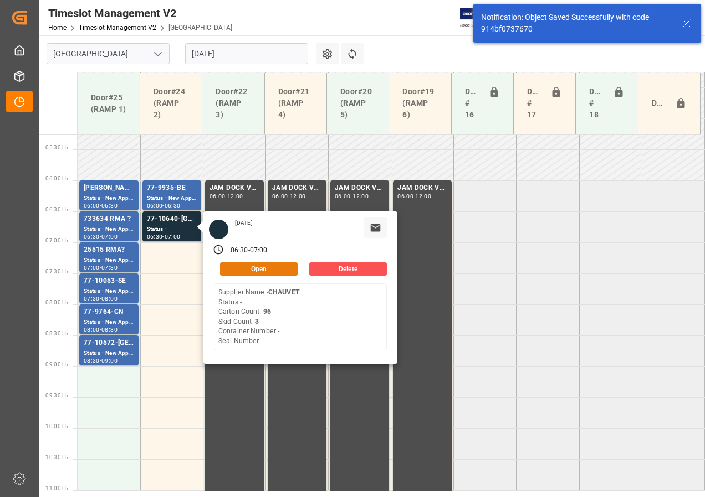
click at [257, 269] on button "Open" at bounding box center [259, 269] width 78 height 13
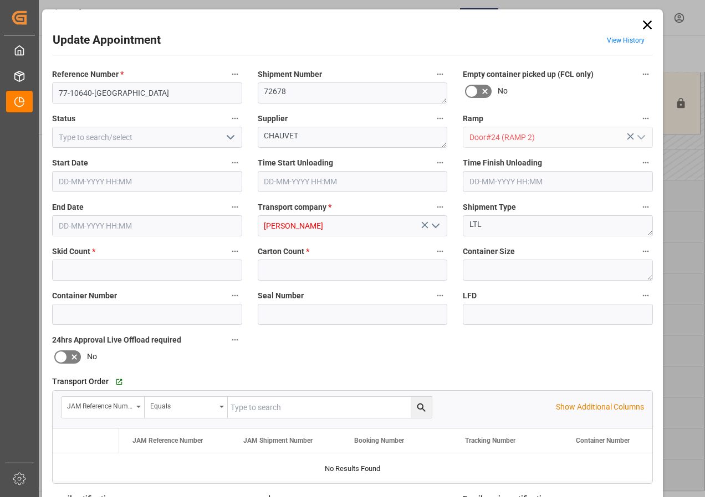
type input "3"
type input "96"
type input "[DATE] 06:30"
type input "[DATE] 07:00"
type input "[DATE] 16:01"
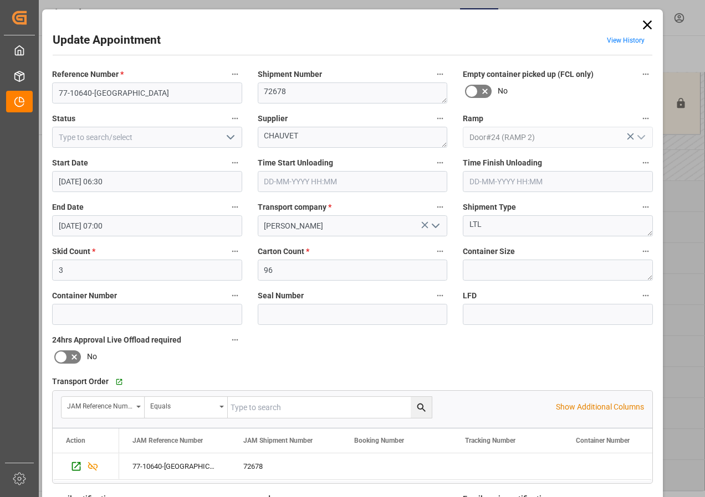
click at [230, 137] on polyline "open menu" at bounding box center [230, 137] width 7 height 3
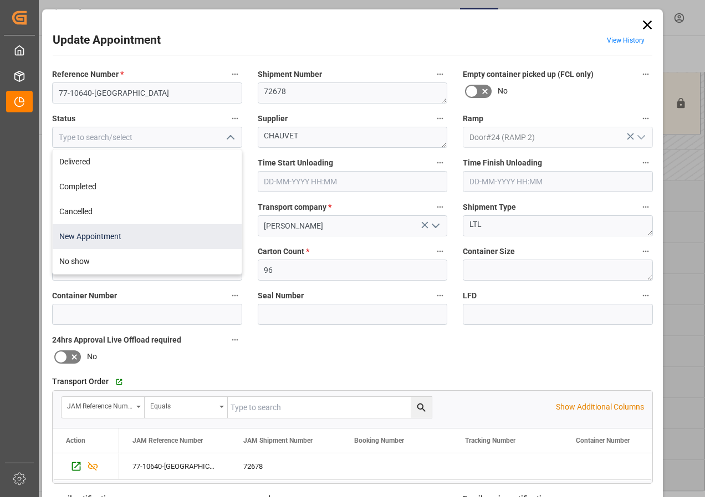
click at [110, 236] on div "New Appointment" at bounding box center [147, 236] width 189 height 25
type input "New Appointment"
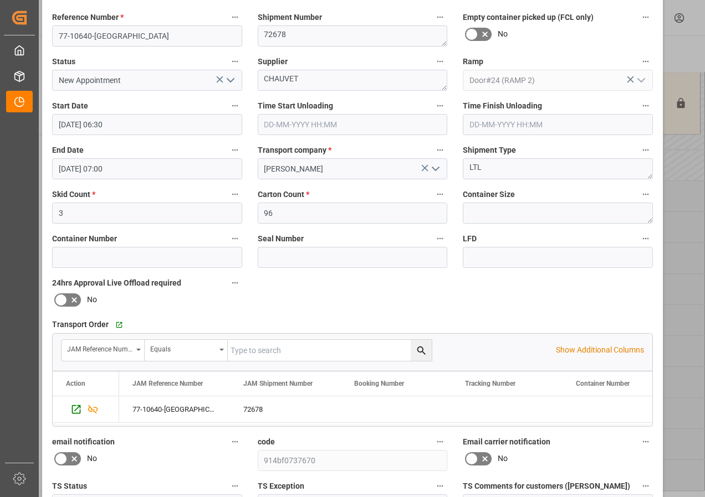
scroll to position [166, 0]
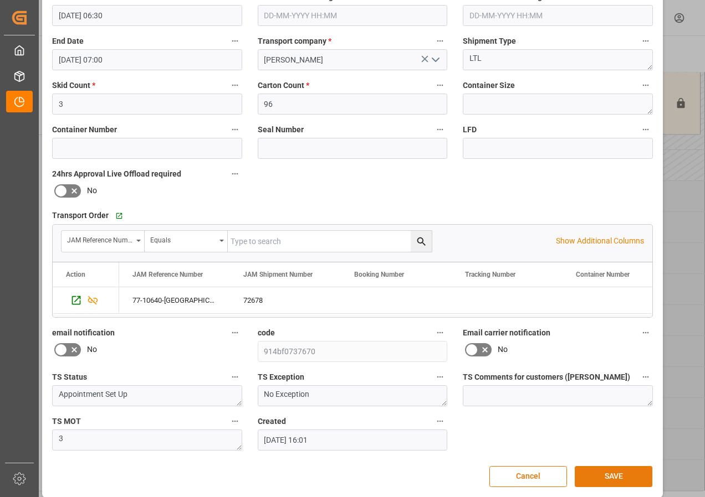
click at [596, 475] on button "SAVE" at bounding box center [613, 476] width 78 height 21
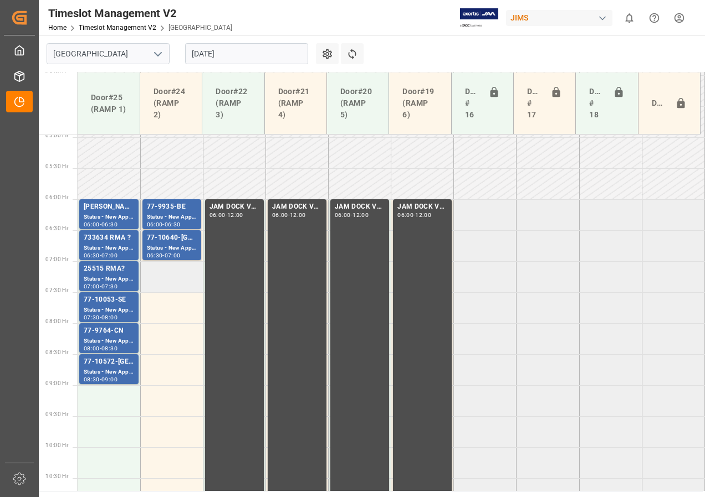
scroll to position [271, 0]
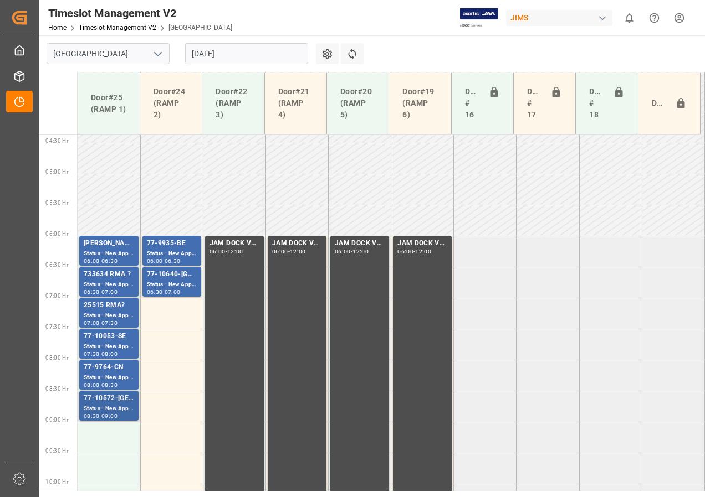
click at [101, 395] on div "77-10572-[GEOGRAPHIC_DATA]" at bounding box center [109, 398] width 50 height 11
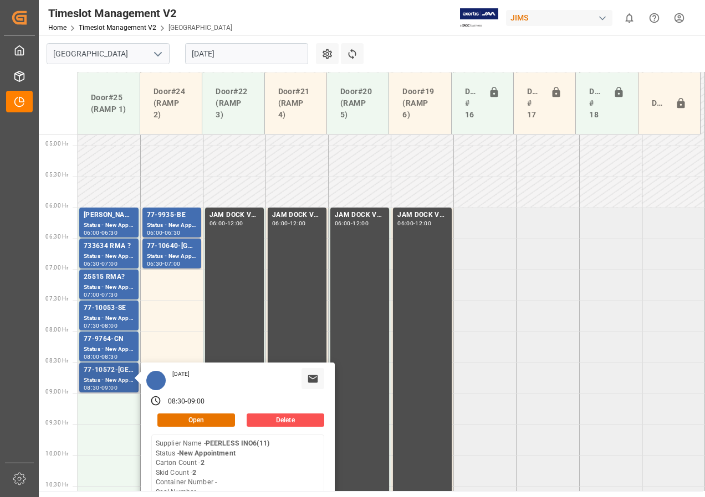
scroll to position [326, 0]
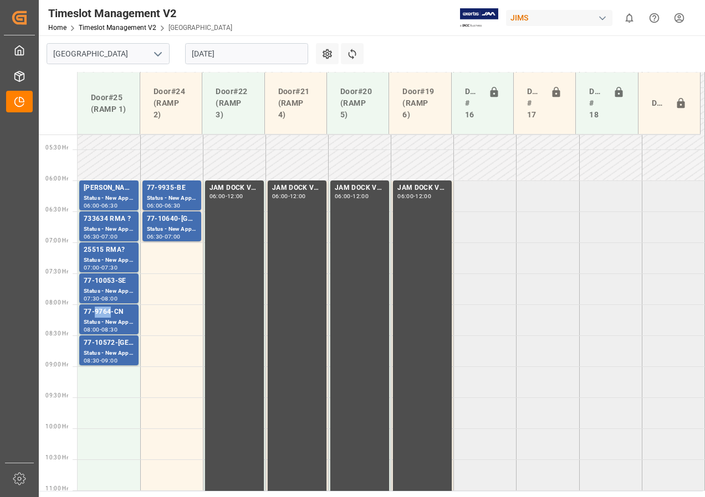
click at [98, 312] on div "77-9764-CN" at bounding box center [109, 312] width 50 height 11
click at [107, 289] on div "Status - New Appointment" at bounding box center [109, 291] width 50 height 9
click at [109, 259] on div "Status - New Appointment" at bounding box center [109, 260] width 50 height 9
click at [108, 230] on div "Status - New Appointment" at bounding box center [109, 229] width 50 height 9
click at [109, 196] on div "Status - New Appointment" at bounding box center [109, 198] width 50 height 9
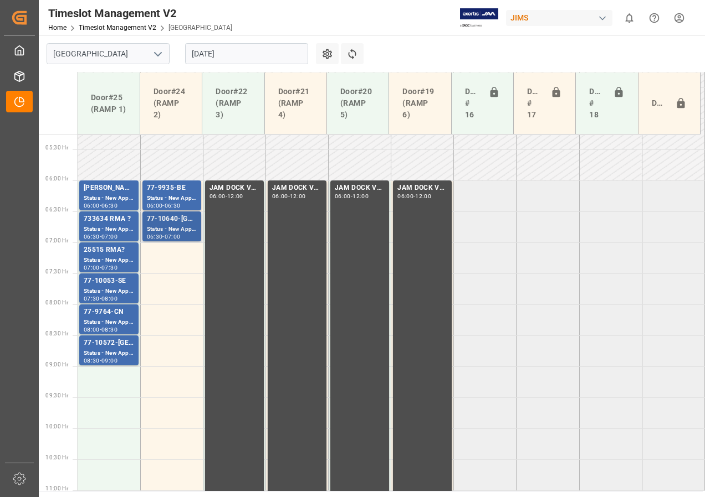
click at [162, 234] on div "-" at bounding box center [163, 236] width 2 height 5
click at [167, 196] on div "Status - New Appointment" at bounding box center [172, 198] width 50 height 9
click at [179, 236] on div "07:00" at bounding box center [173, 236] width 16 height 5
click at [167, 195] on div "Status - New Appointment" at bounding box center [172, 198] width 50 height 9
click at [164, 225] on div "Status - New Appointment" at bounding box center [172, 229] width 50 height 9
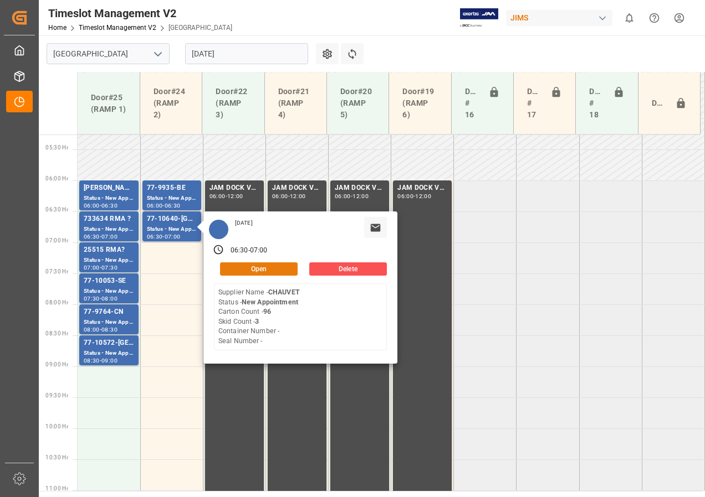
click at [260, 268] on button "Open" at bounding box center [259, 269] width 78 height 13
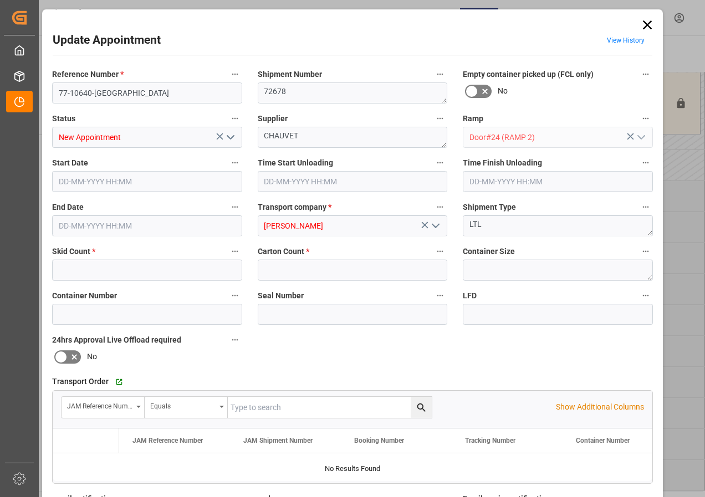
type input "3"
type input "96"
type input "[DATE] 06:30"
type input "[DATE] 07:00"
type input "[DATE] 16:01"
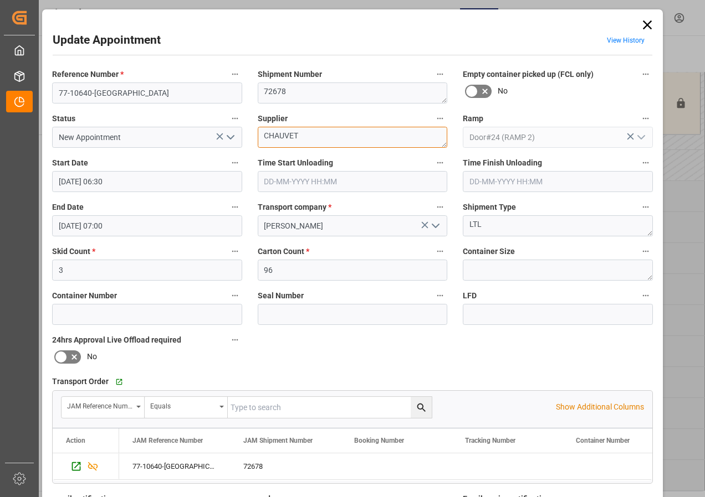
click at [305, 136] on textarea "CHAUVET" at bounding box center [353, 137] width 190 height 21
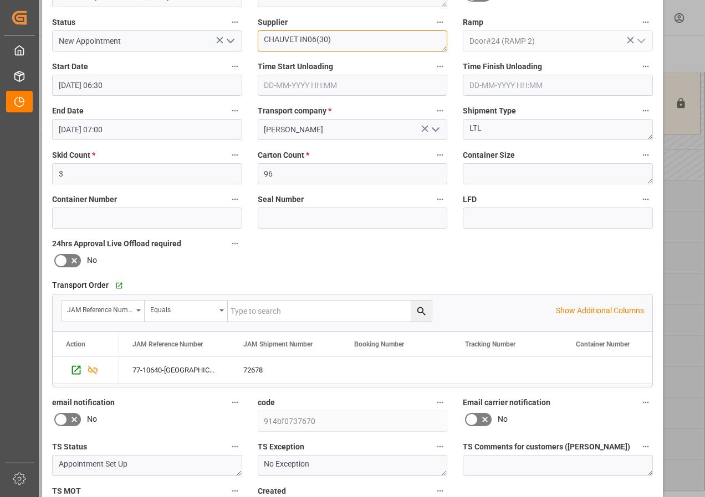
scroll to position [176, 0]
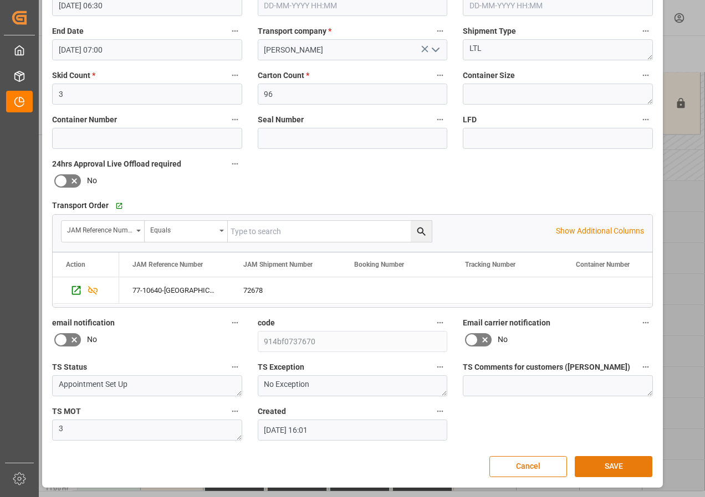
type textarea "CHAUVET IN06(30)"
click at [595, 465] on button "SAVE" at bounding box center [613, 466] width 78 height 21
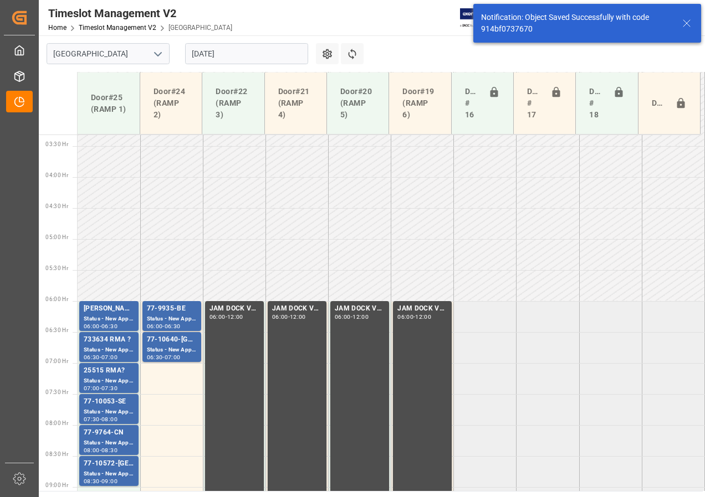
scroll to position [326, 0]
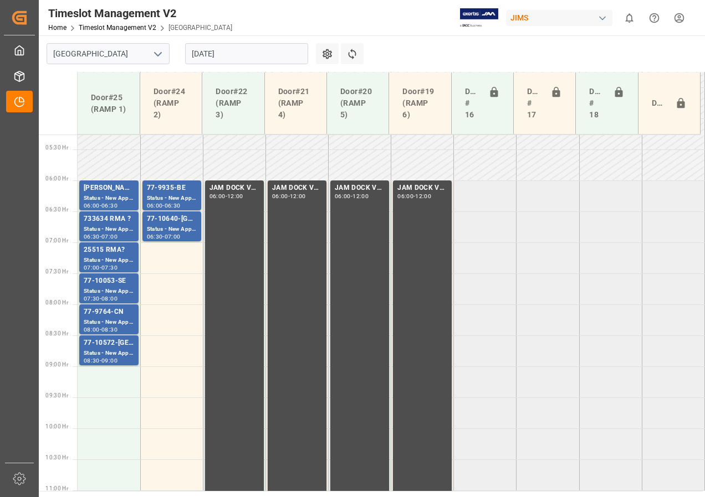
click at [222, 55] on input "[DATE]" at bounding box center [246, 53] width 123 height 21
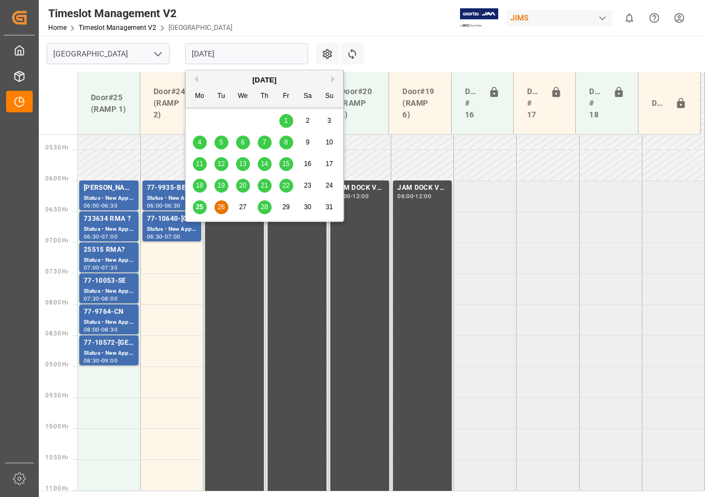
click at [238, 204] on div "27" at bounding box center [243, 207] width 14 height 13
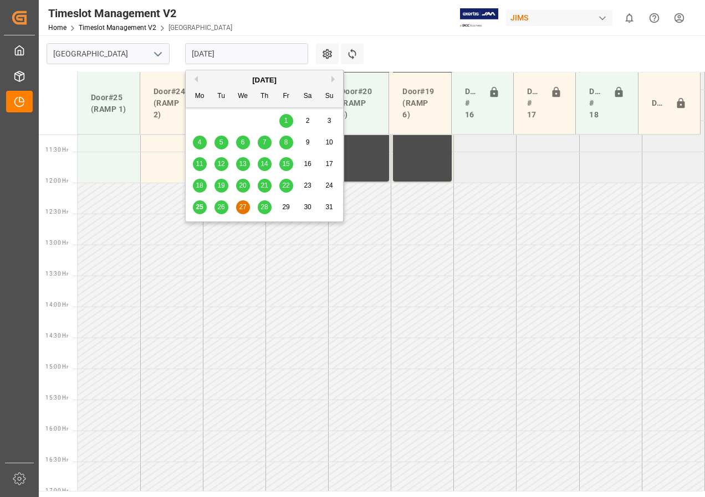
scroll to position [698, 0]
click at [213, 53] on input "[DATE]" at bounding box center [246, 53] width 123 height 21
click at [263, 205] on span "28" at bounding box center [263, 207] width 7 height 8
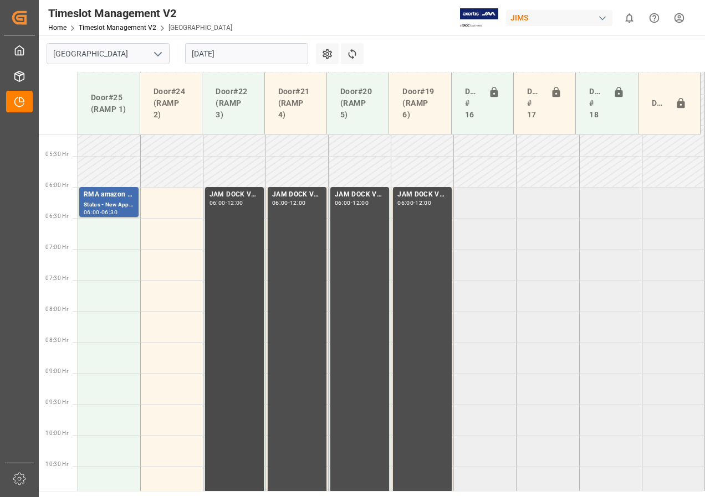
scroll to position [255, 0]
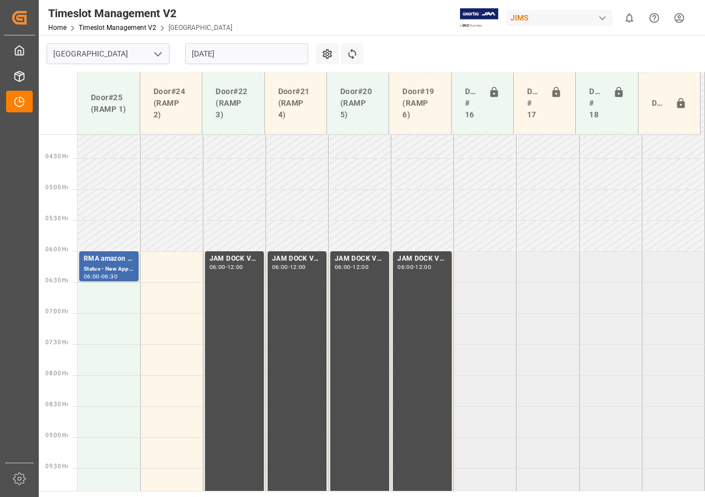
click at [196, 59] on input "[DATE]" at bounding box center [246, 53] width 123 height 21
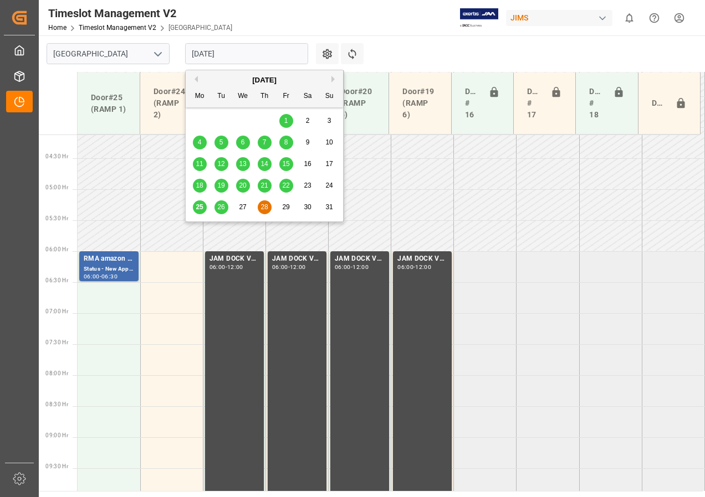
click at [223, 205] on span "26" at bounding box center [220, 207] width 7 height 8
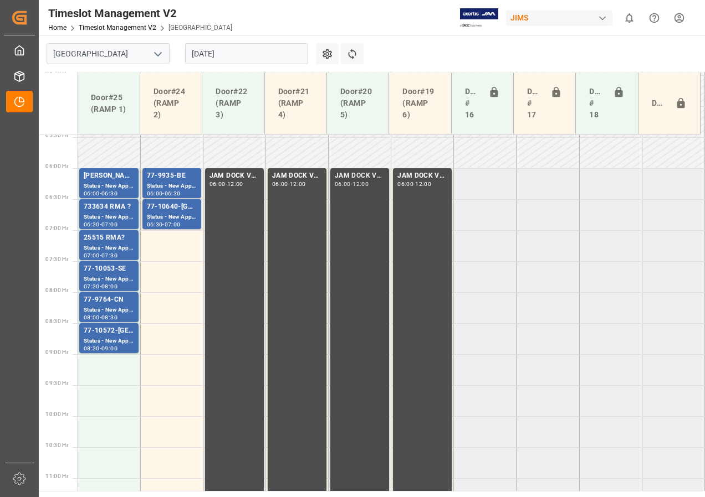
scroll to position [366, 0]
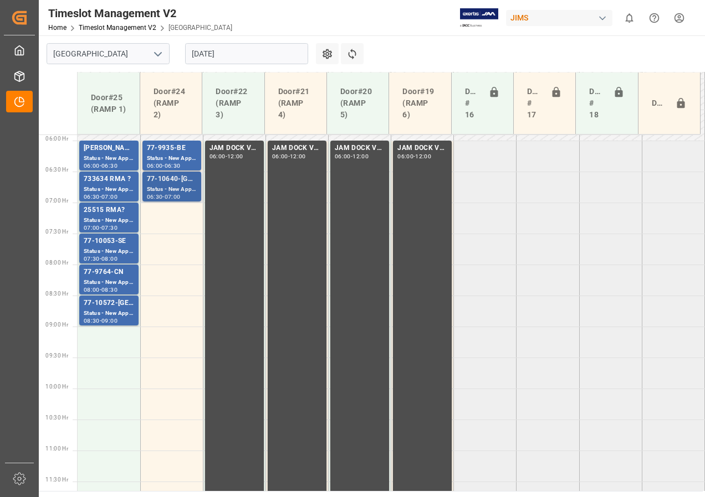
click at [172, 183] on div "77-10640-[GEOGRAPHIC_DATA]" at bounding box center [172, 179] width 50 height 11
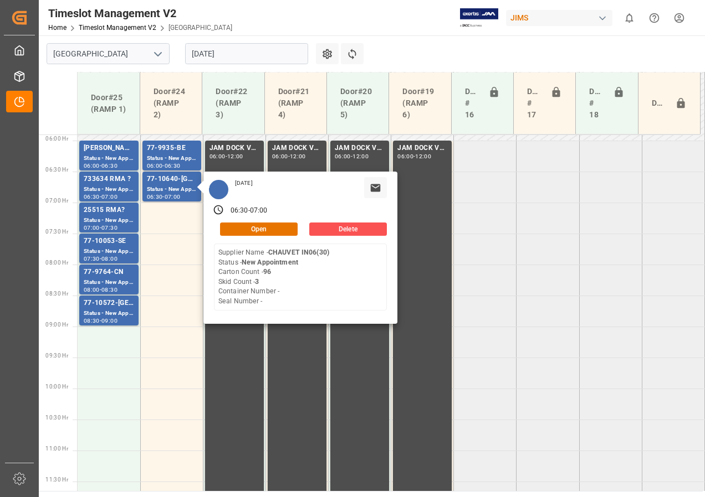
drag, startPoint x: 521, startPoint y: 250, endPoint x: 490, endPoint y: 210, distance: 50.2
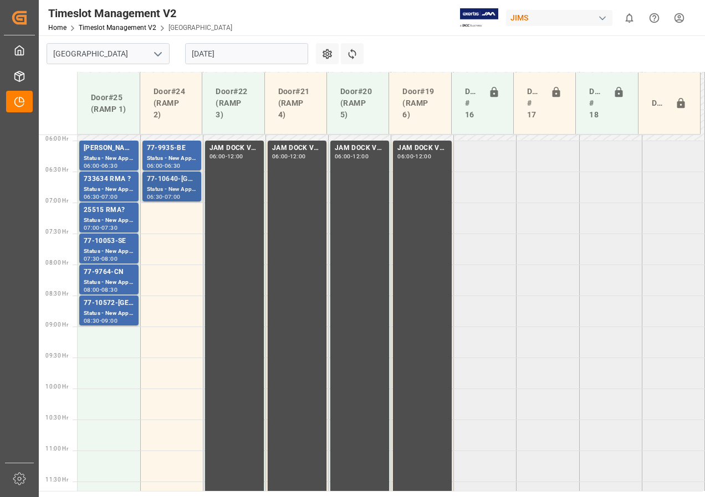
click at [164, 183] on div "77-10640-[GEOGRAPHIC_DATA]" at bounding box center [172, 179] width 50 height 11
